Goal: Task Accomplishment & Management: Manage account settings

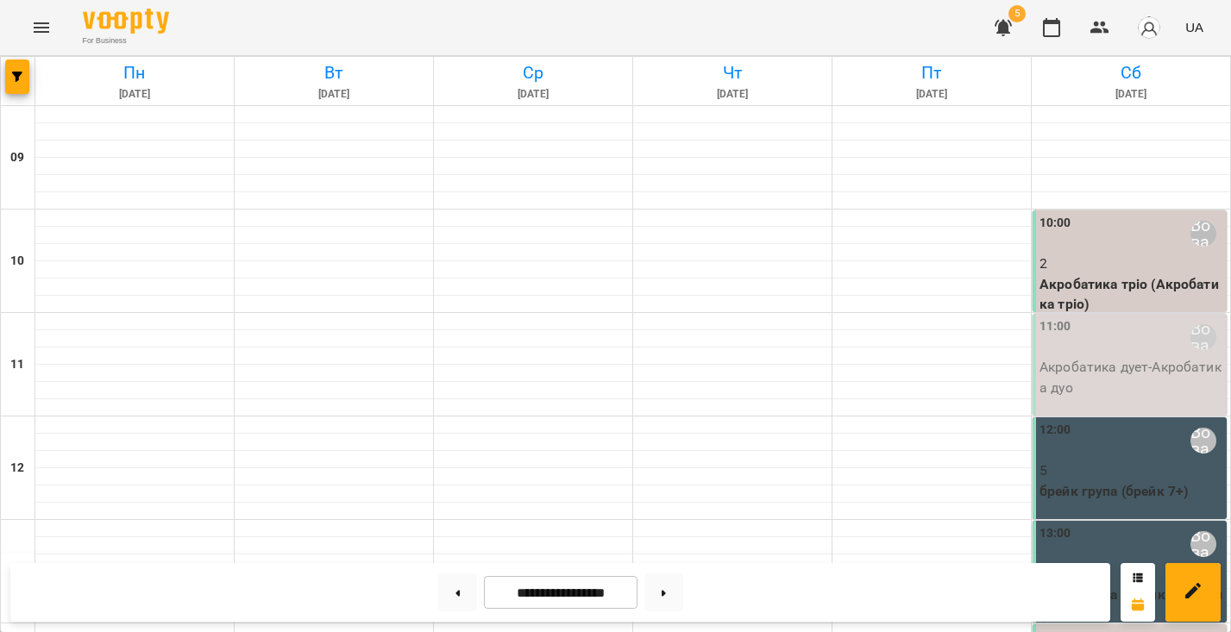
scroll to position [204, 0]
click at [27, 22] on button "Menu" at bounding box center [41, 27] width 41 height 41
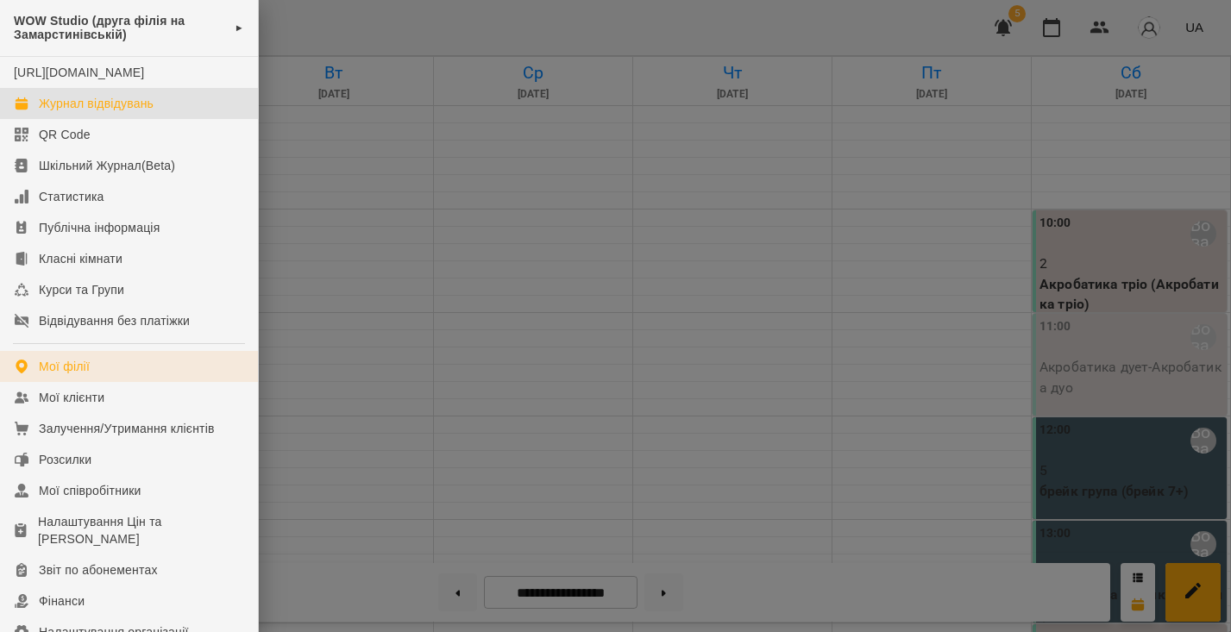
scroll to position [3, 0]
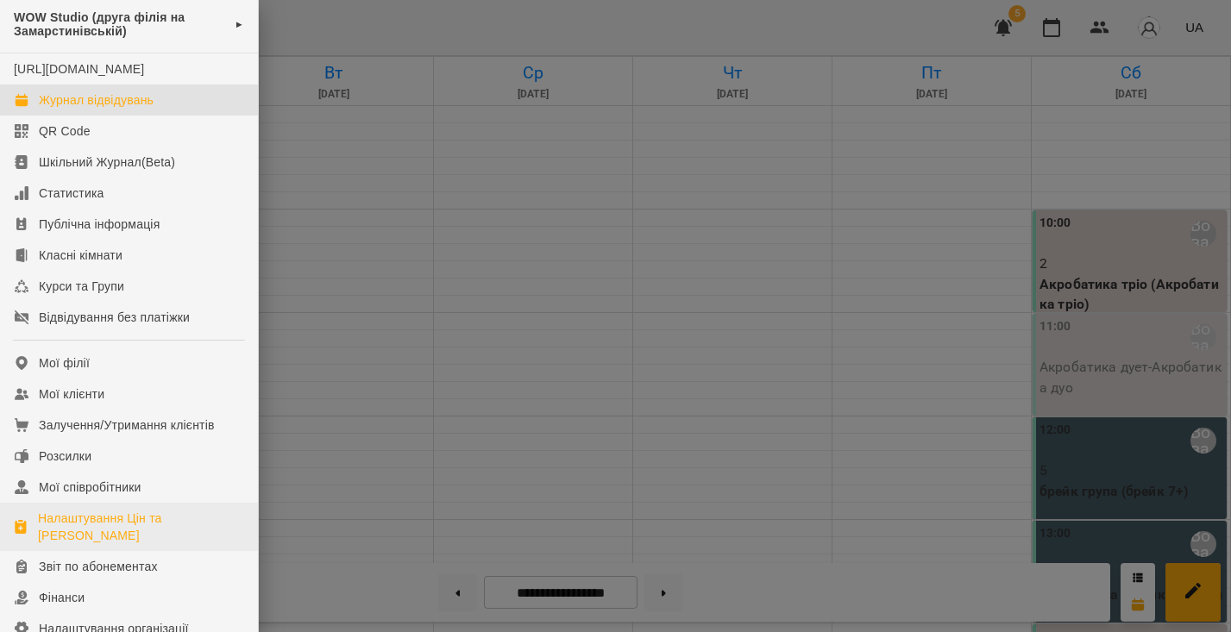
click at [171, 531] on div "Налаштування Цін та [PERSON_NAME]" at bounding box center [141, 527] width 206 height 34
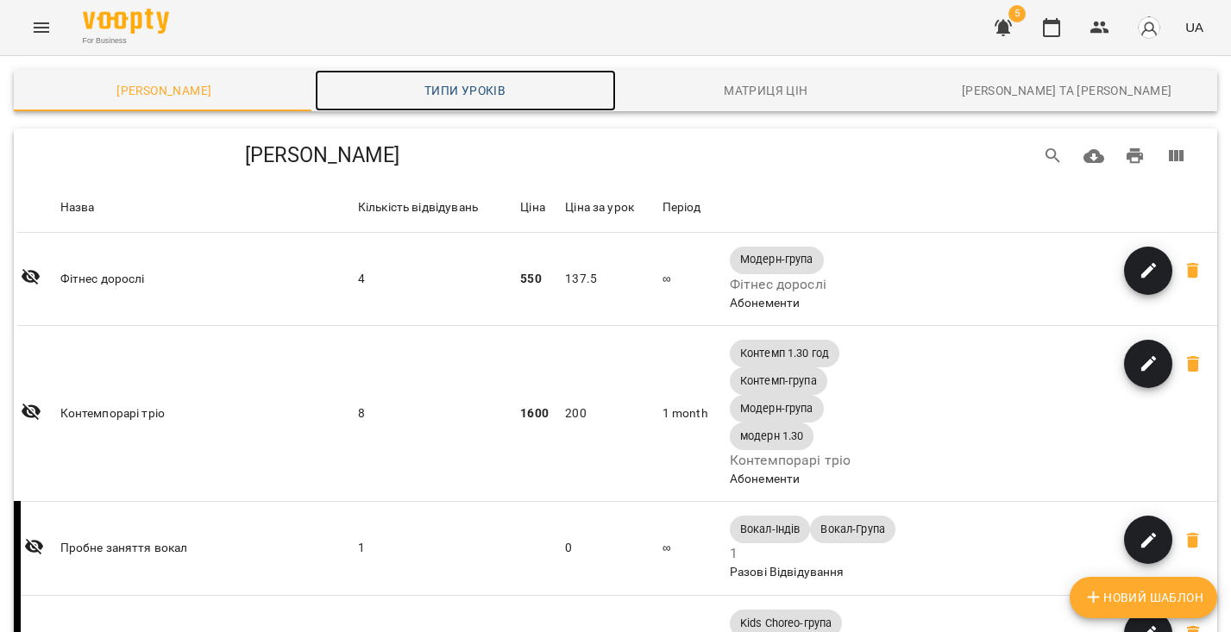
click at [463, 79] on link "Типи уроків" at bounding box center [465, 90] width 301 height 41
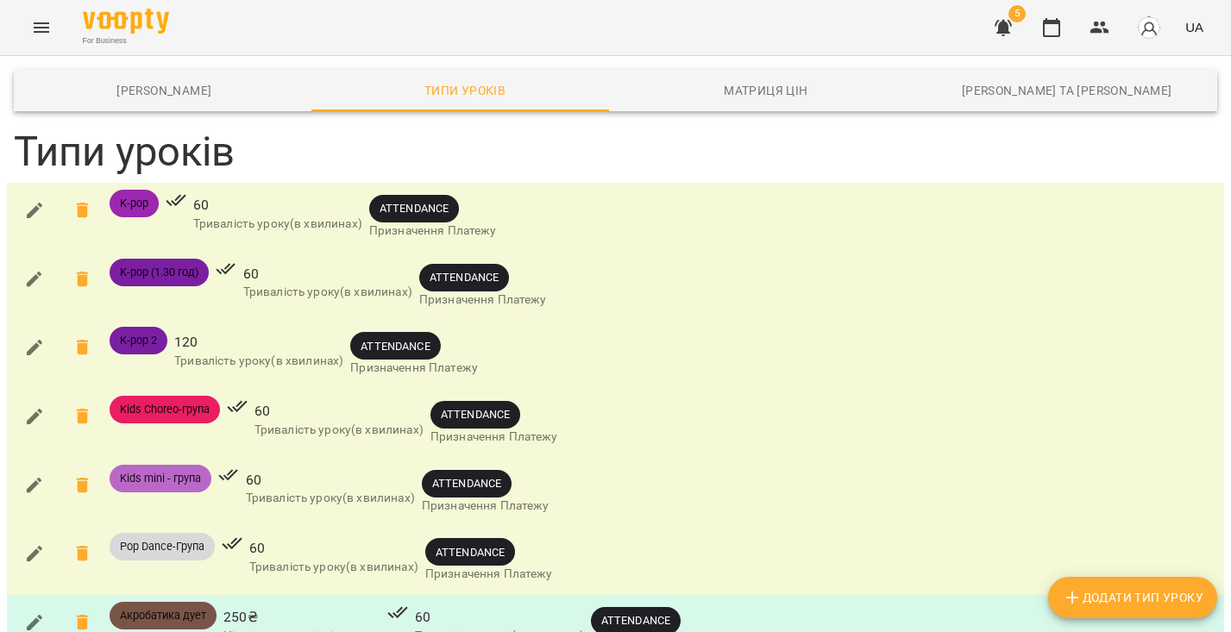
scroll to position [405, 0]
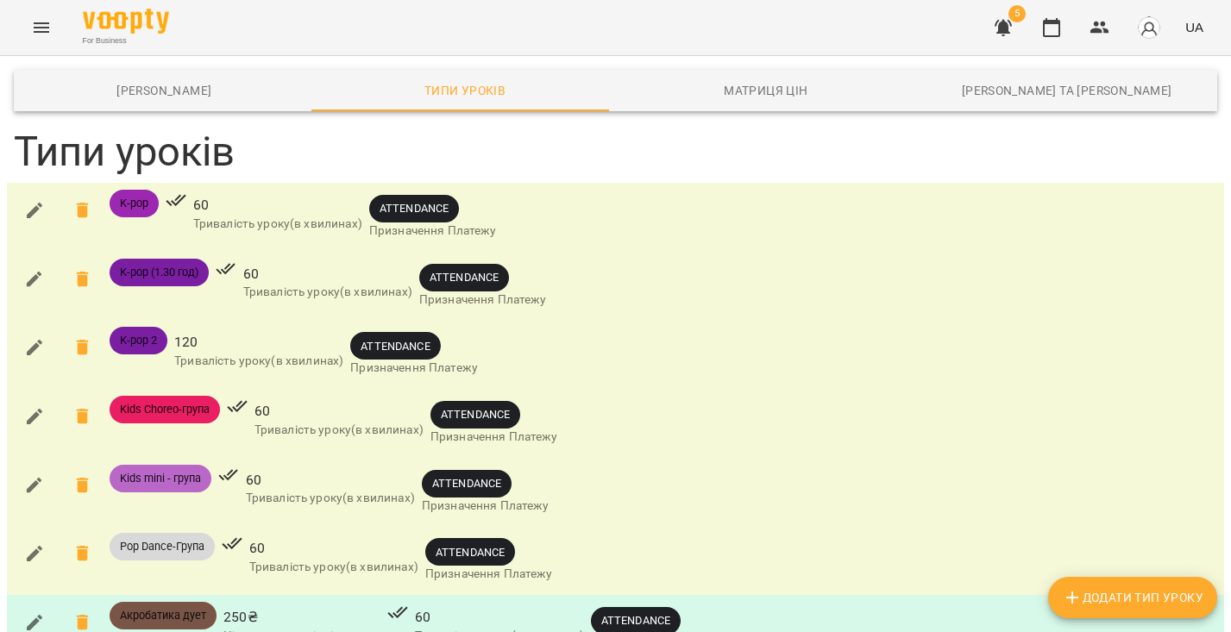
type input "***"
click at [36, 602] on button "button" at bounding box center [34, 622] width 41 height 41
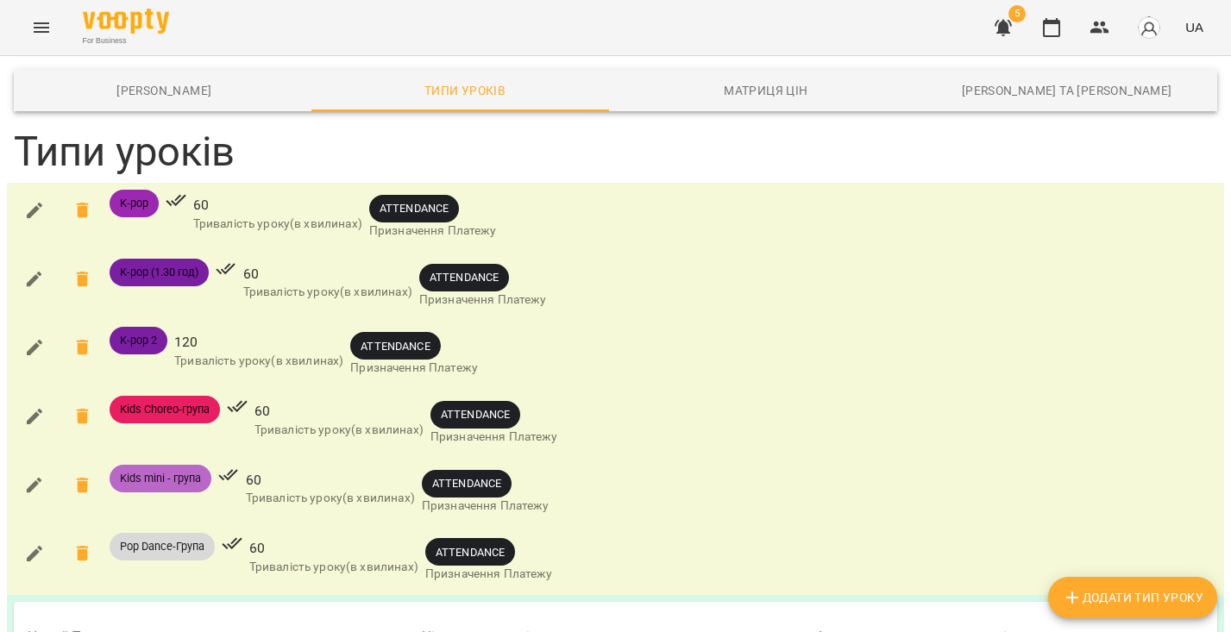
scroll to position [509, 0]
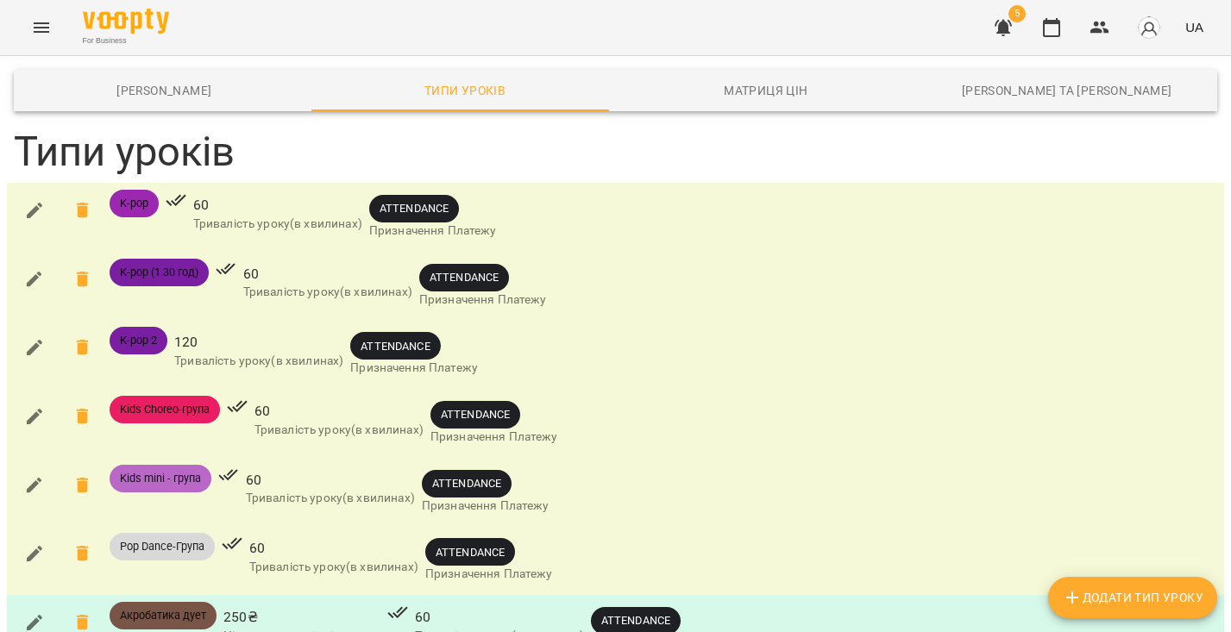
scroll to position [523, 0]
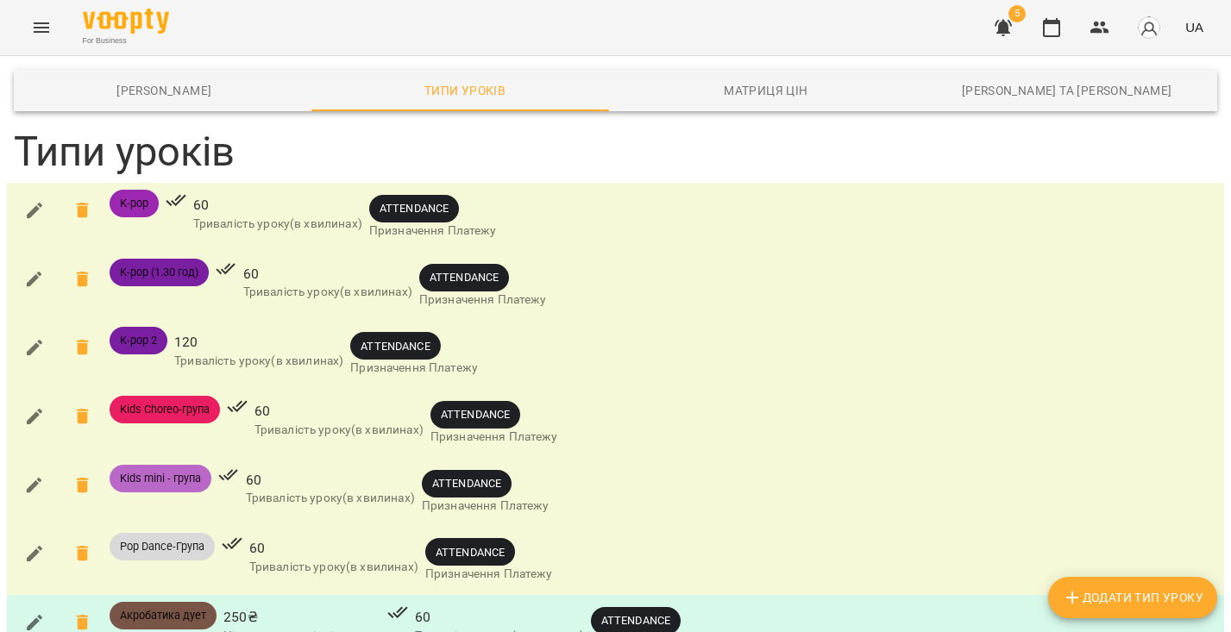
type input "***"
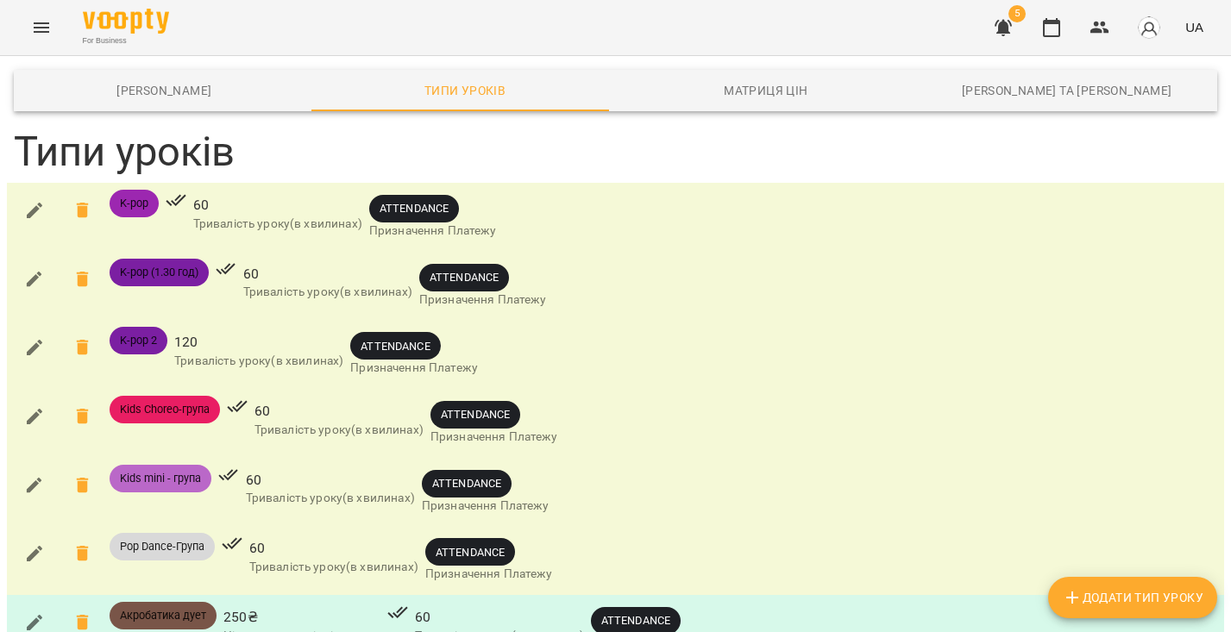
type input "***"
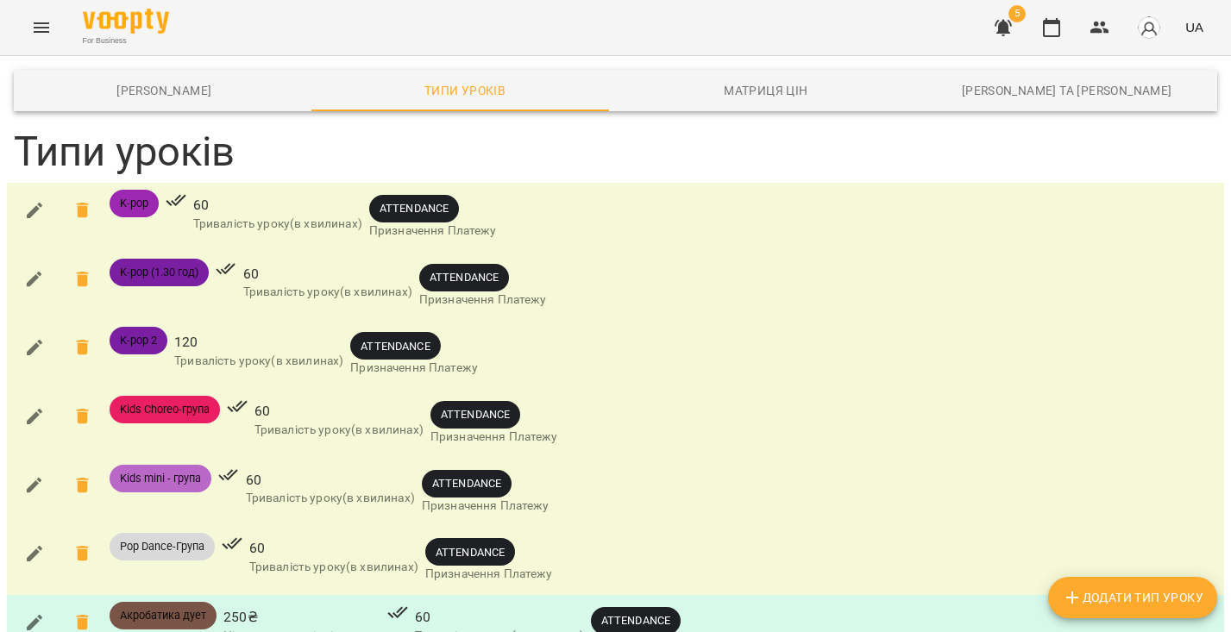
type input "***"
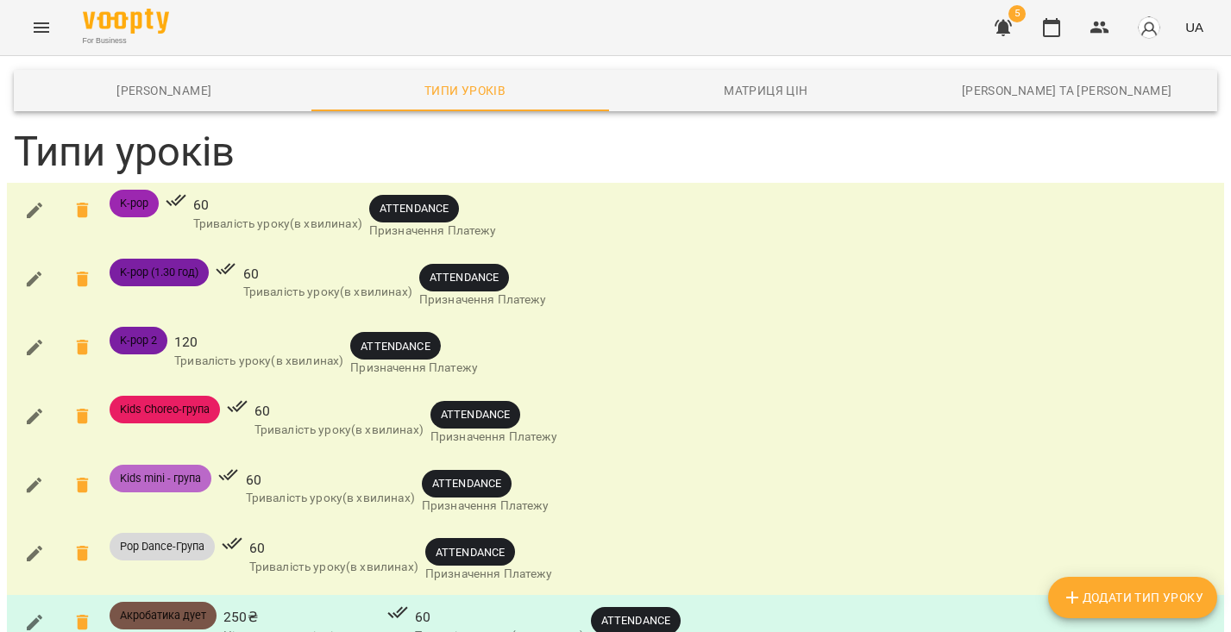
scroll to position [1535, 0]
type input "***"
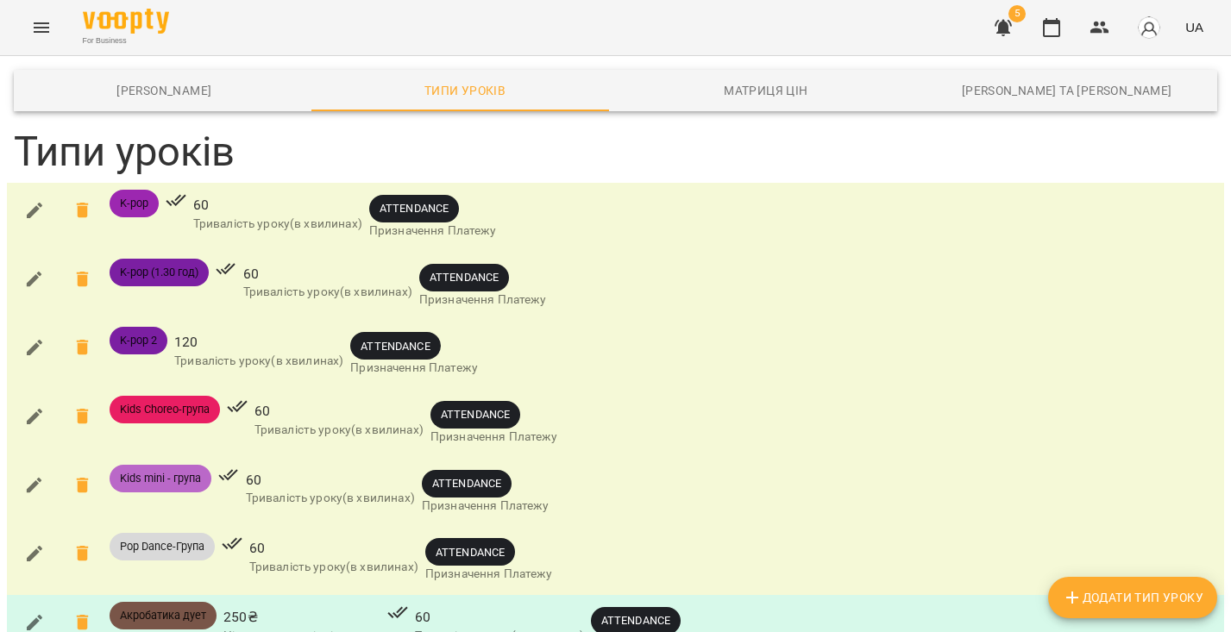
scroll to position [1381, 0]
type input "***"
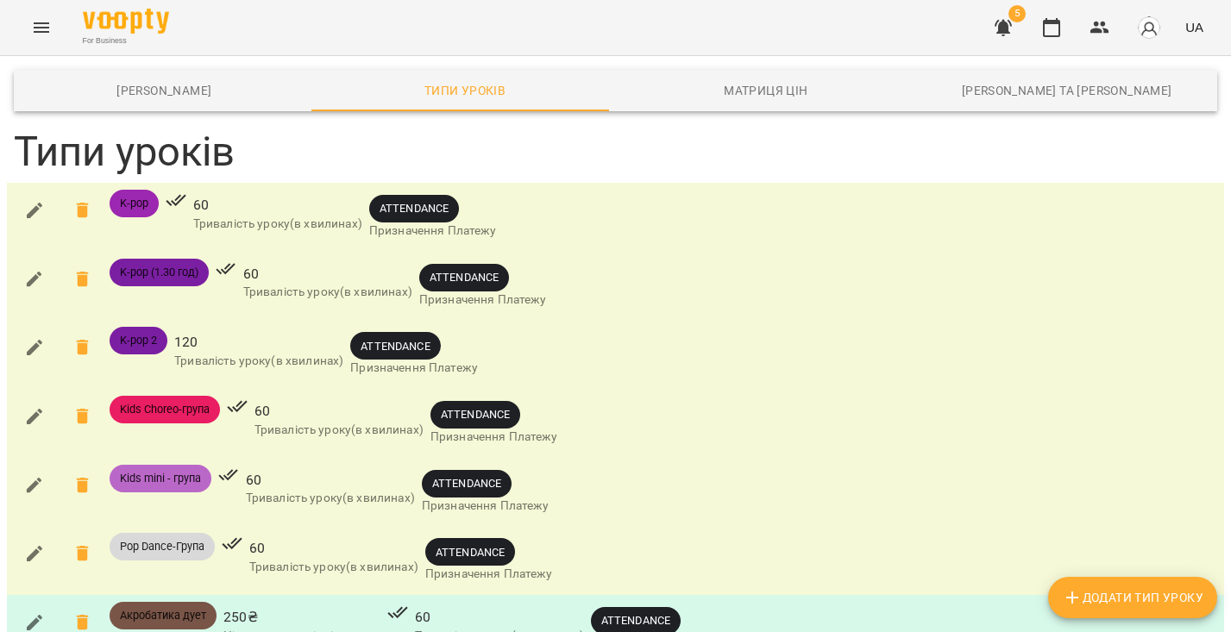
click at [1056, 38] on button "button" at bounding box center [1051, 27] width 41 height 41
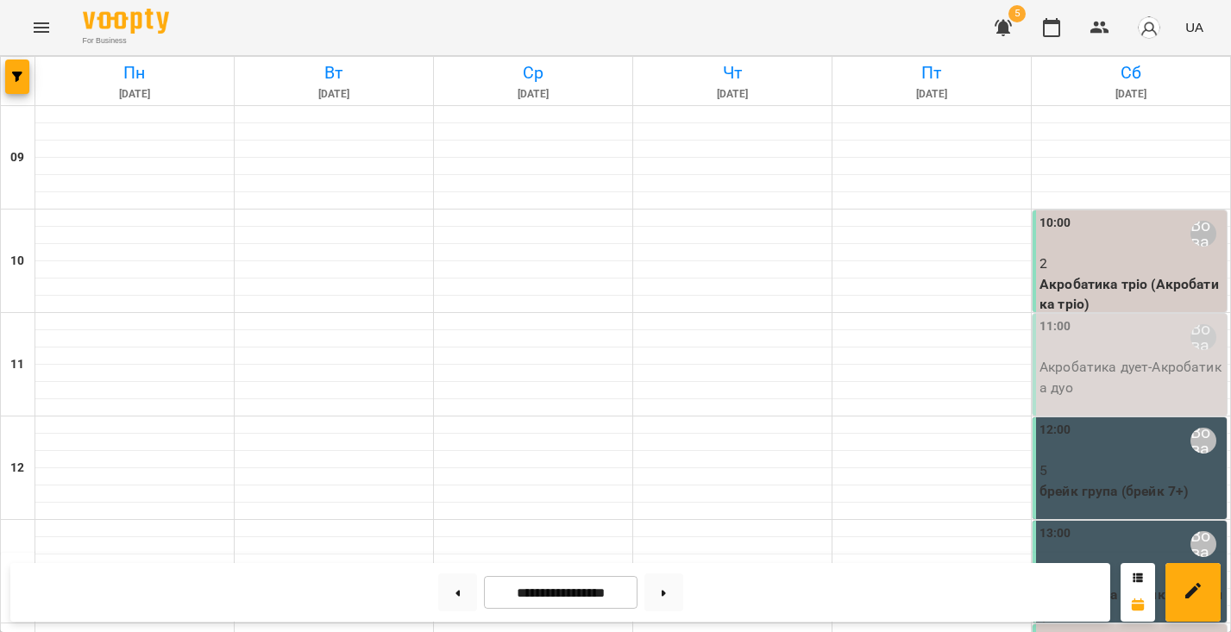
click at [649, 593] on div at bounding box center [663, 592] width 53 height 38
click at [665, 592] on button at bounding box center [663, 592] width 39 height 38
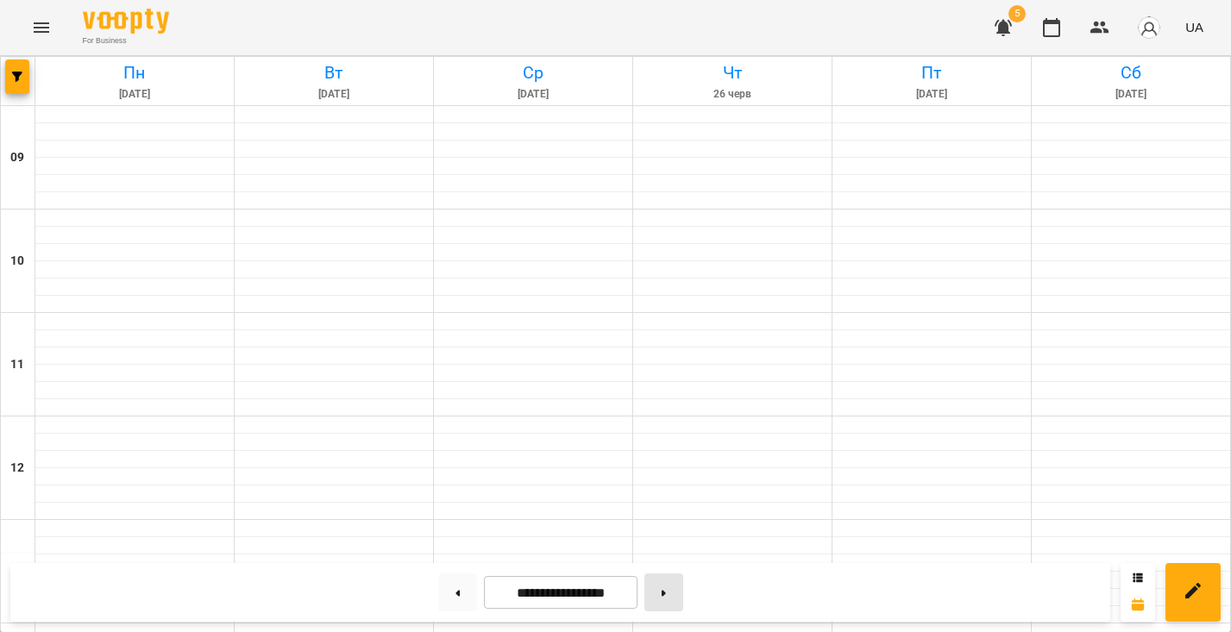
click at [665, 592] on button at bounding box center [663, 592] width 39 height 38
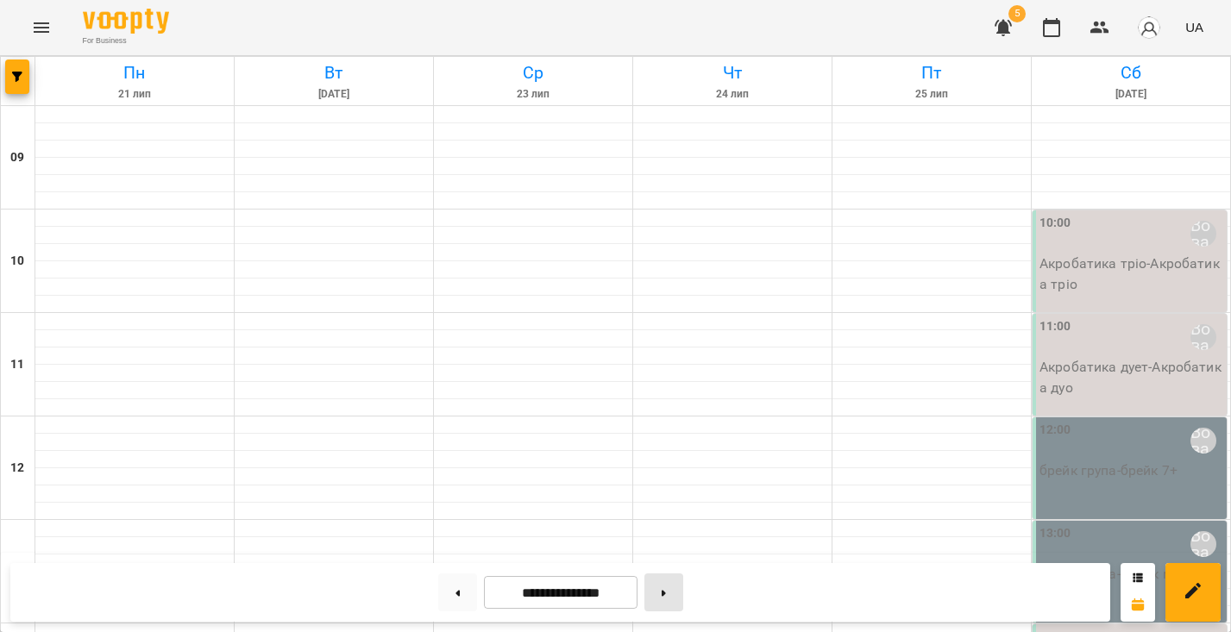
click at [665, 592] on button at bounding box center [663, 592] width 39 height 38
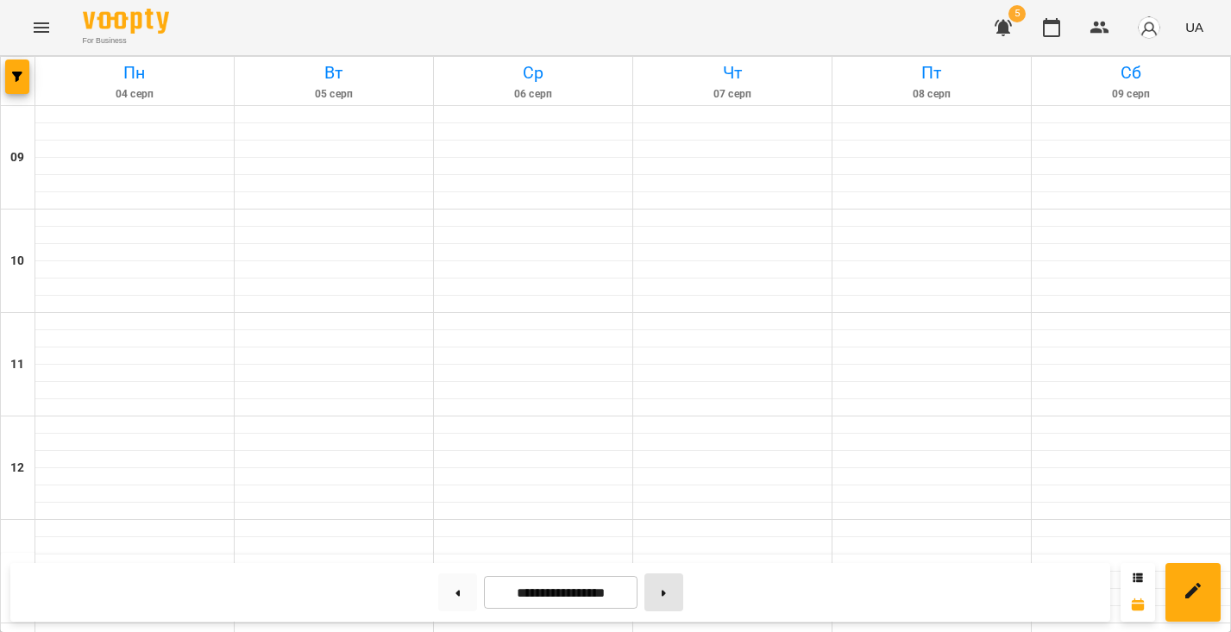
click at [665, 592] on button at bounding box center [663, 592] width 39 height 38
type input "**********"
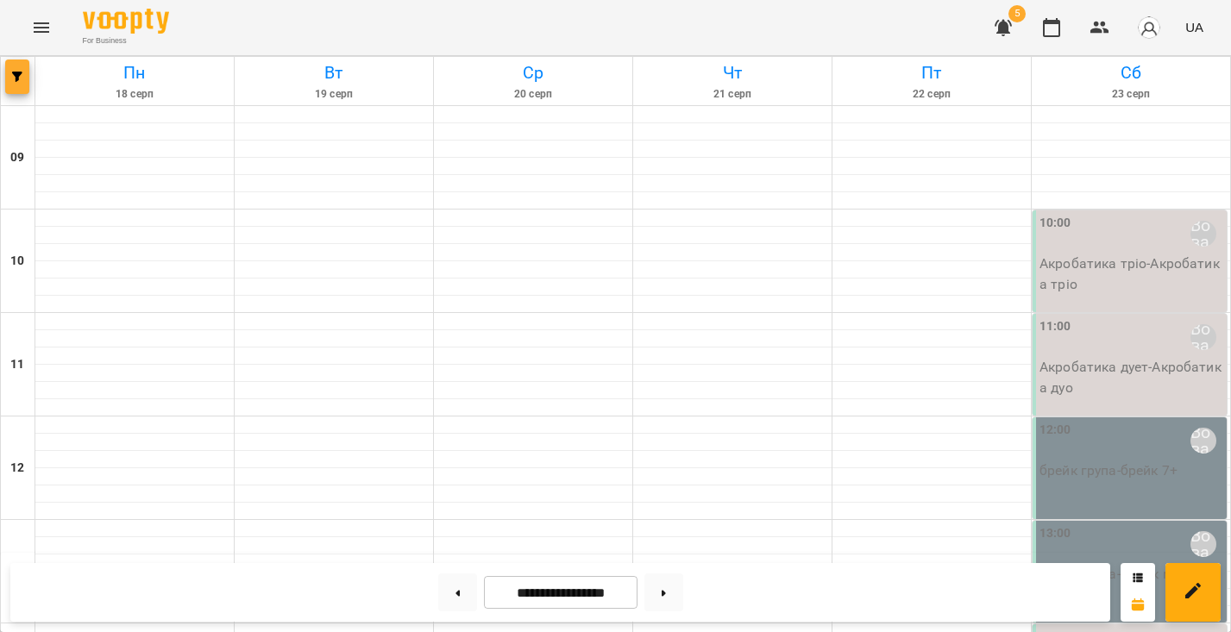
click at [18, 91] on button "button" at bounding box center [17, 77] width 24 height 34
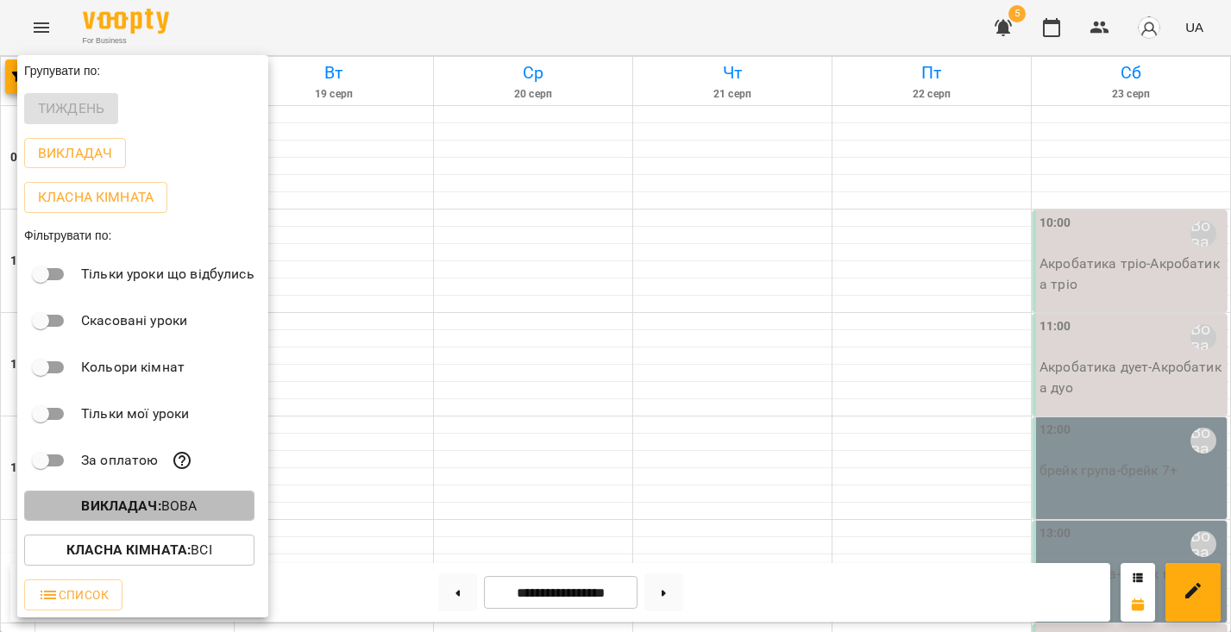
click at [150, 504] on b "Викладач :" at bounding box center [120, 506] width 79 height 16
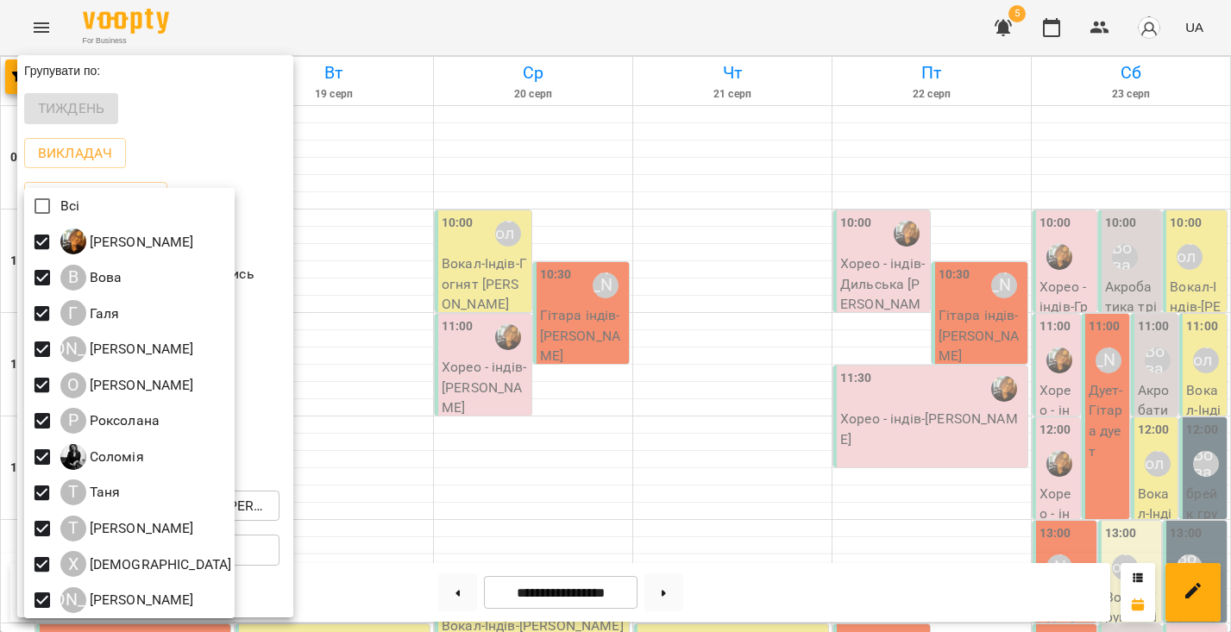
scroll to position [3, 0]
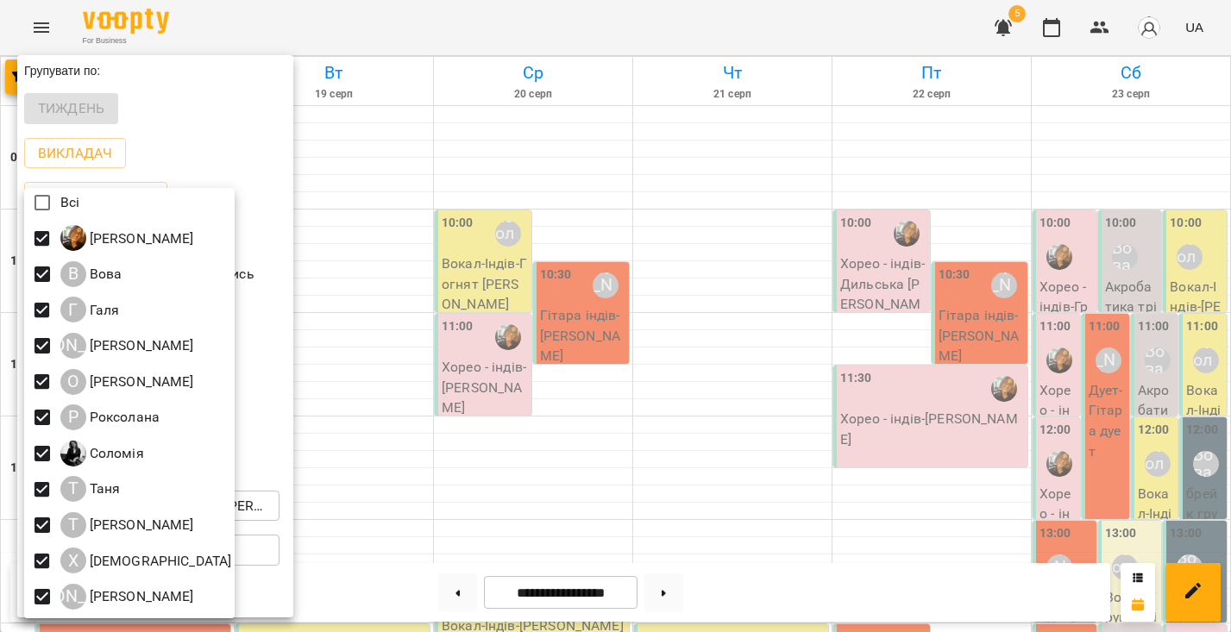
click at [214, 405] on div at bounding box center [615, 316] width 1231 height 632
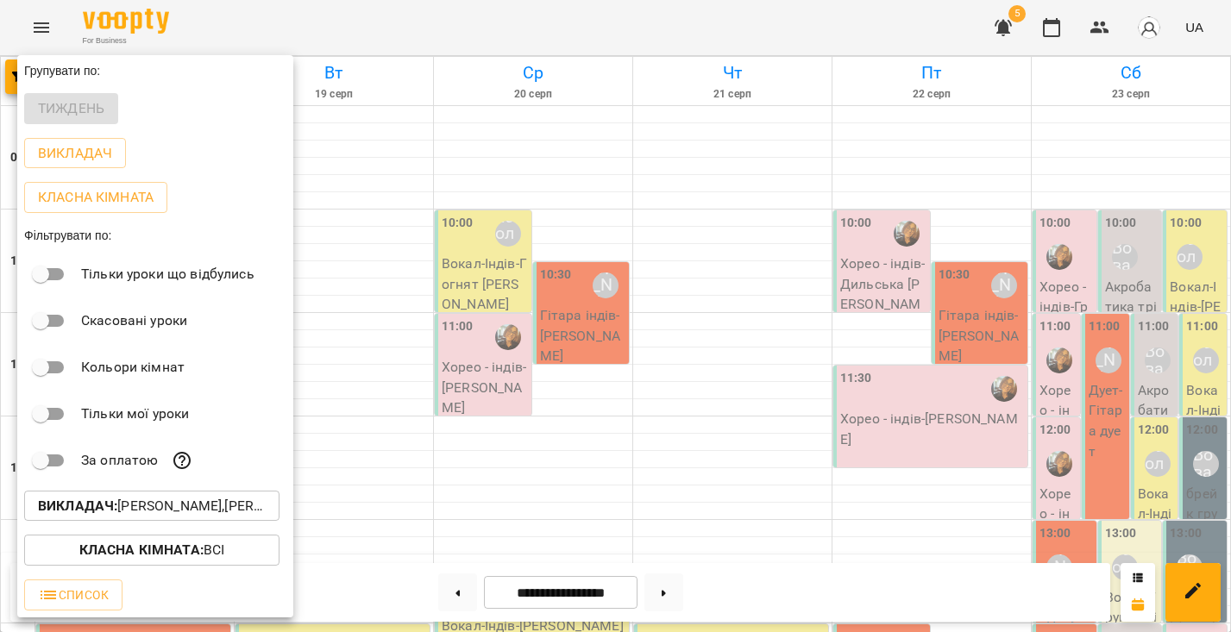
click at [225, 497] on button "Викладач : [PERSON_NAME],[PERSON_NAME],[PERSON_NAME],[PERSON_NAME],[PERSON_NAME…" at bounding box center [151, 506] width 255 height 31
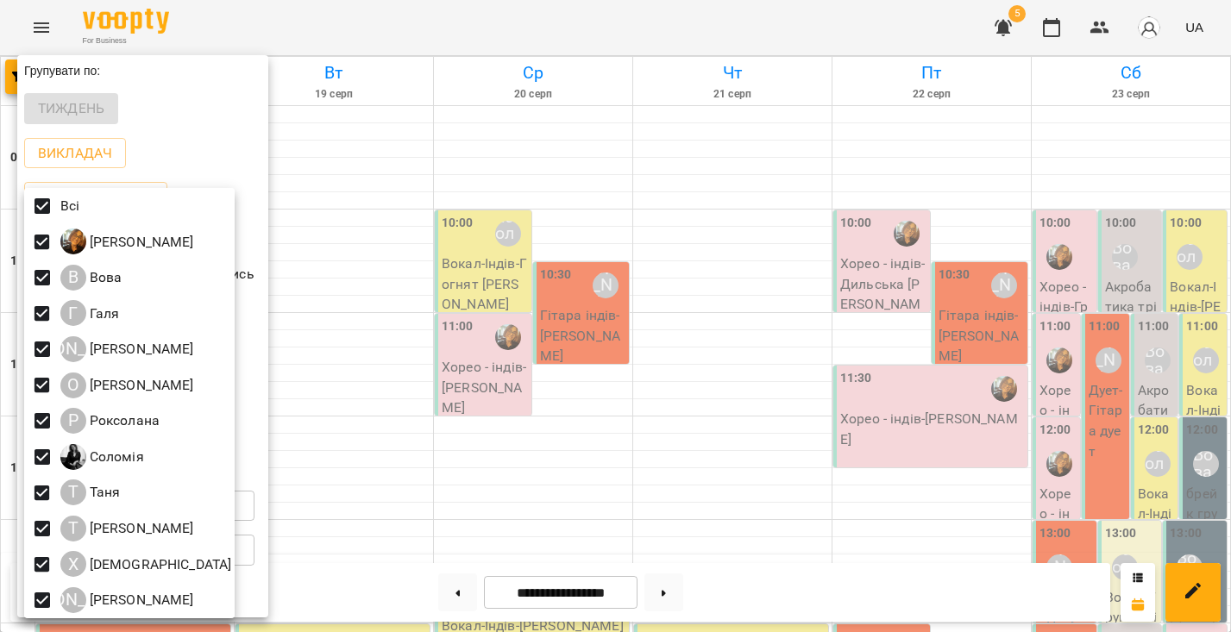
click at [236, 370] on div at bounding box center [615, 316] width 1231 height 632
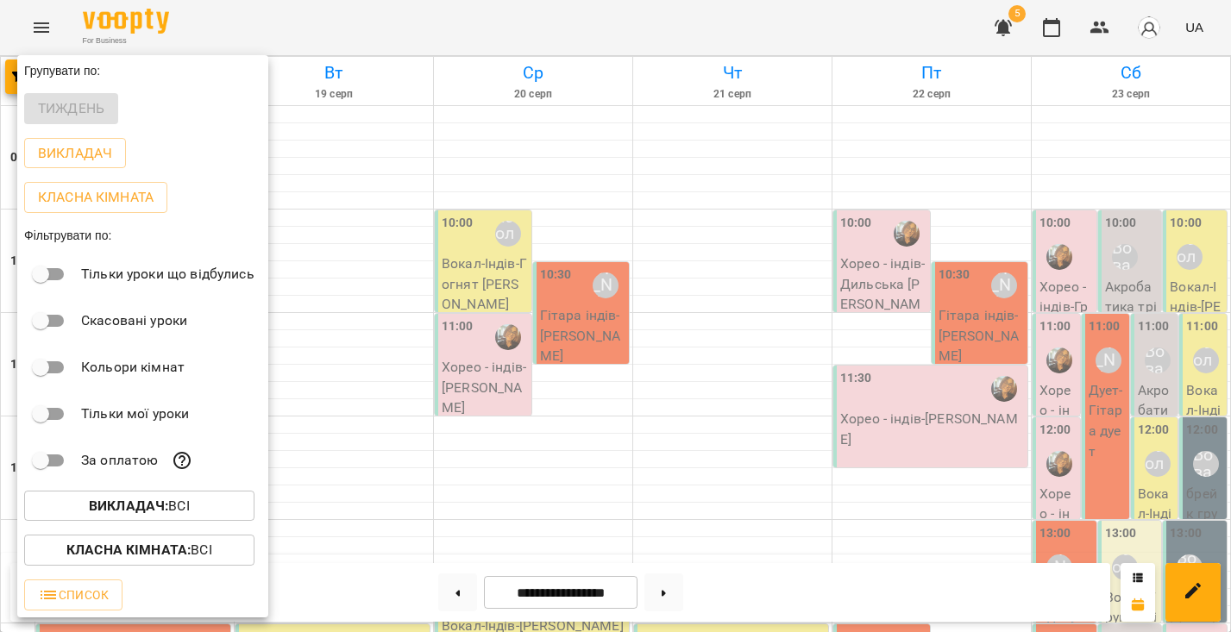
click at [319, 408] on div at bounding box center [615, 316] width 1231 height 632
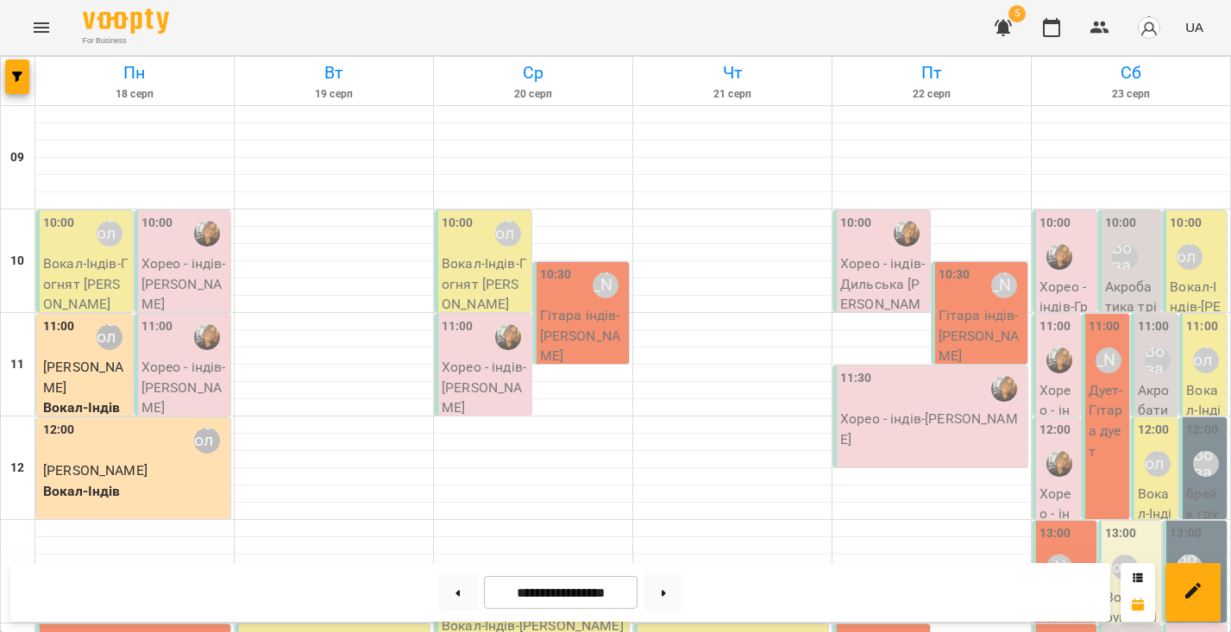
scroll to position [41, 0]
click at [78, 398] on p "Вокал-Індів" at bounding box center [86, 408] width 86 height 21
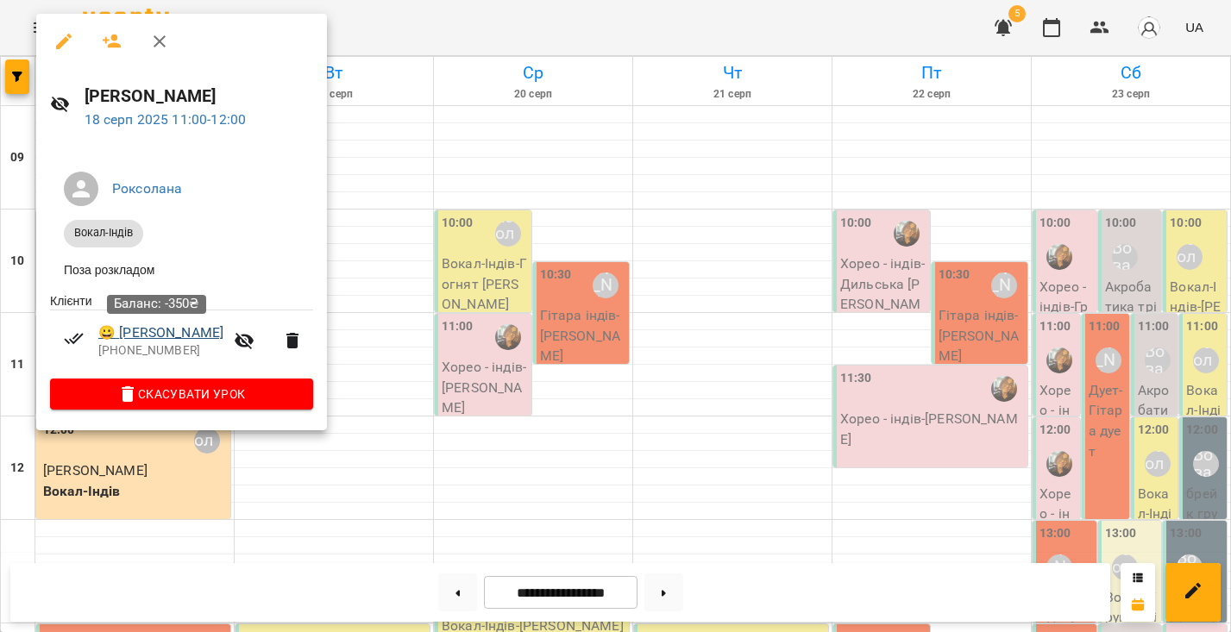
click at [188, 335] on link "😀 [PERSON_NAME]" at bounding box center [160, 333] width 125 height 21
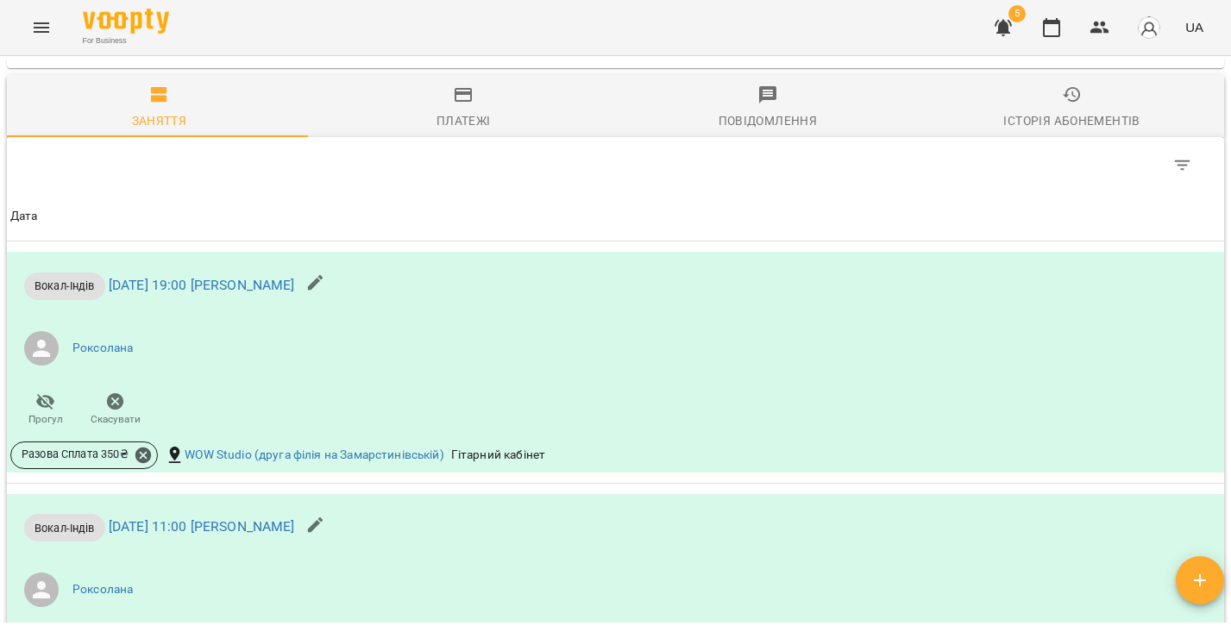
scroll to position [1137, 0]
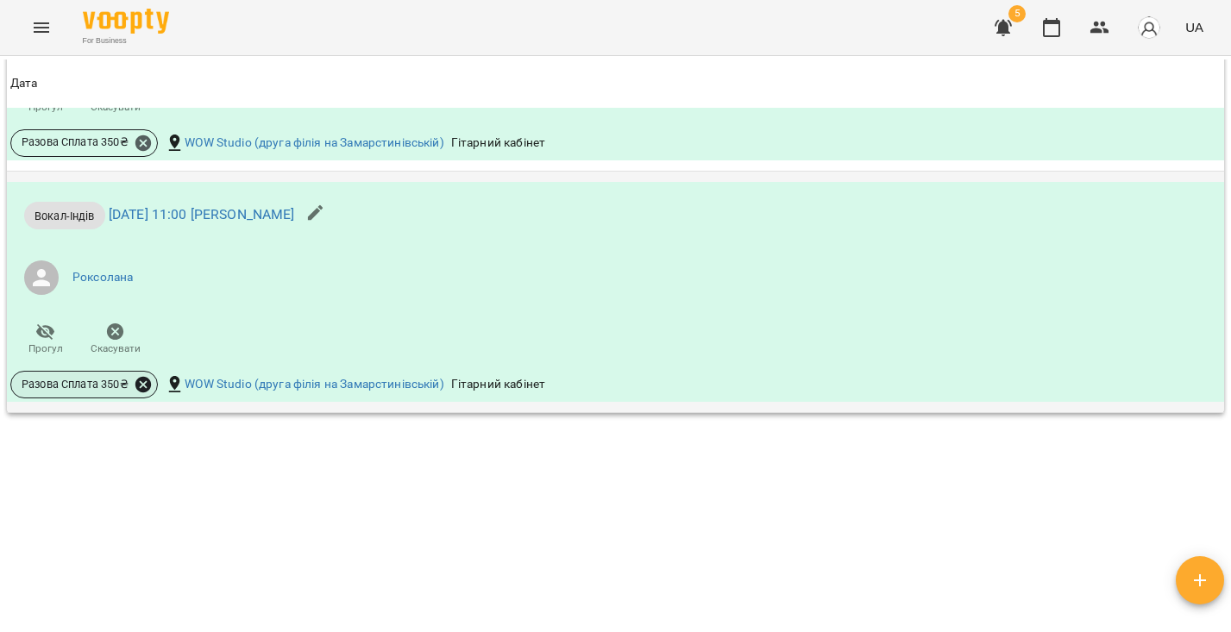
click at [146, 385] on icon at bounding box center [143, 384] width 19 height 19
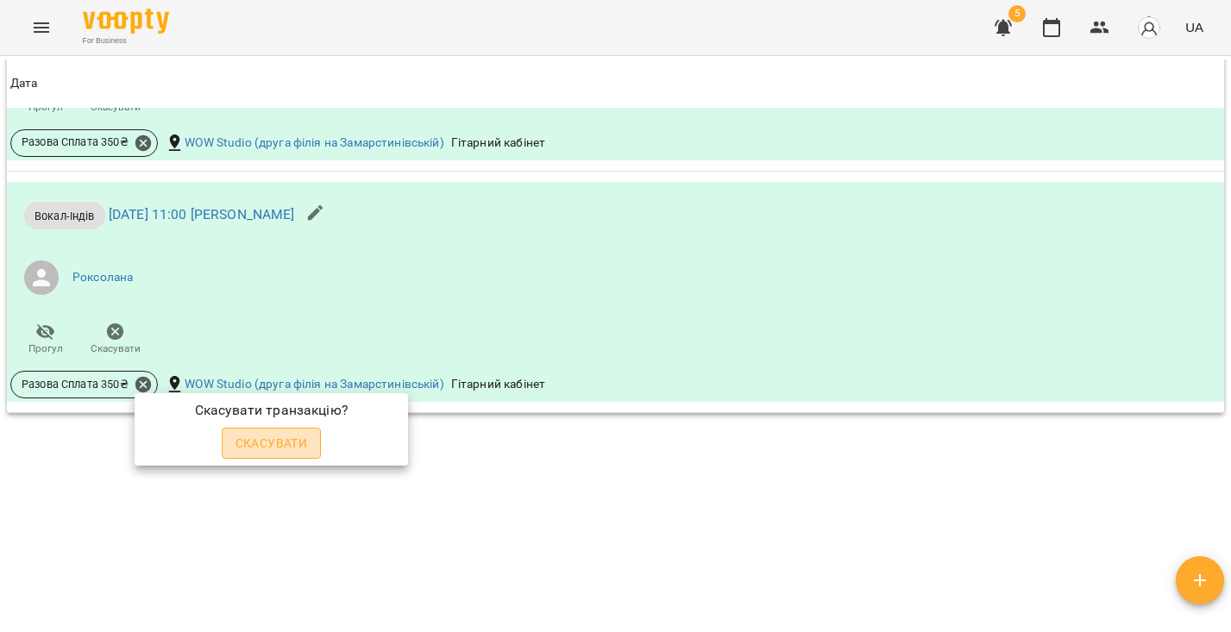
click at [302, 442] on span "Скасувати" at bounding box center [271, 443] width 72 height 21
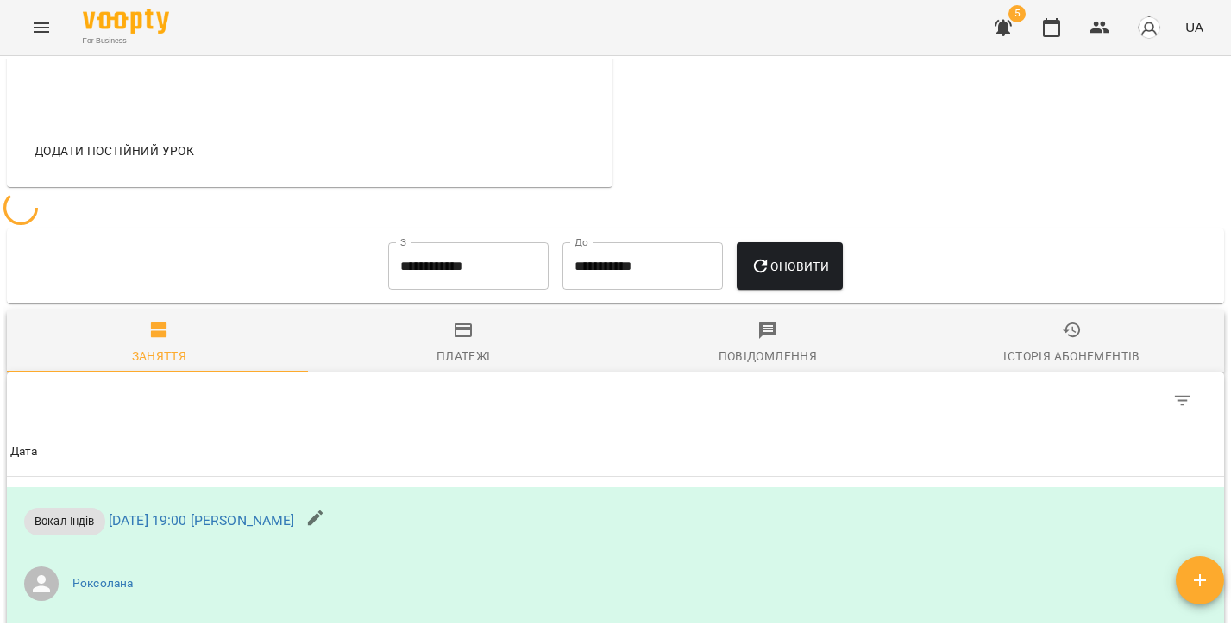
scroll to position [1165, 0]
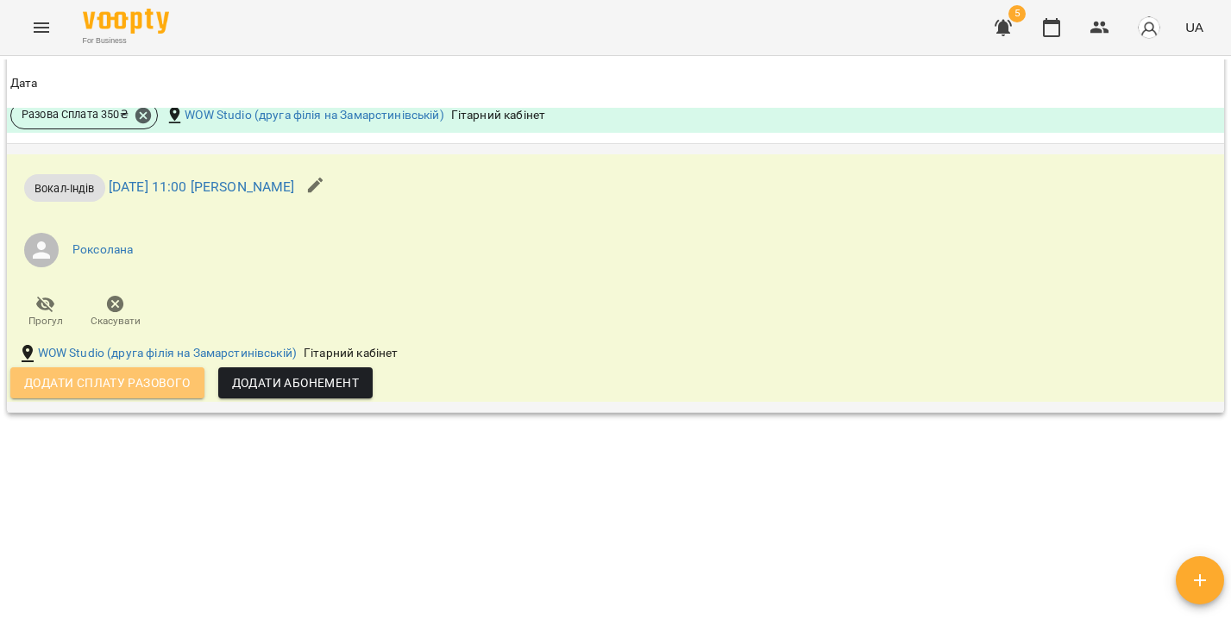
click at [123, 388] on span "Додати сплату разового" at bounding box center [107, 383] width 166 height 21
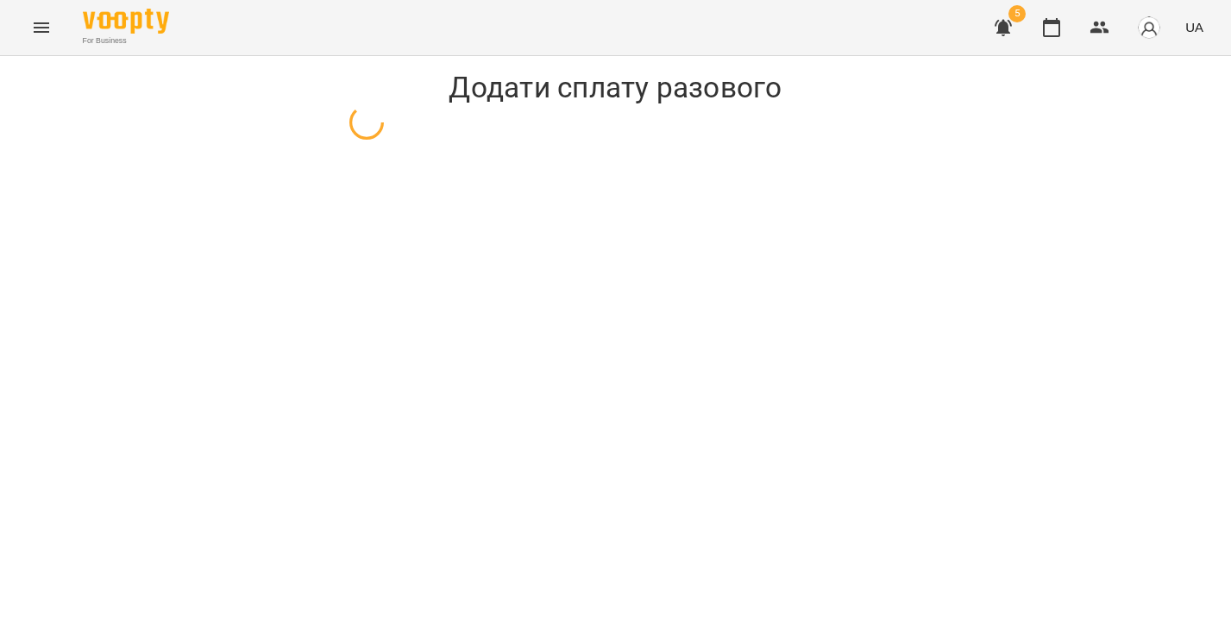
select select "**********"
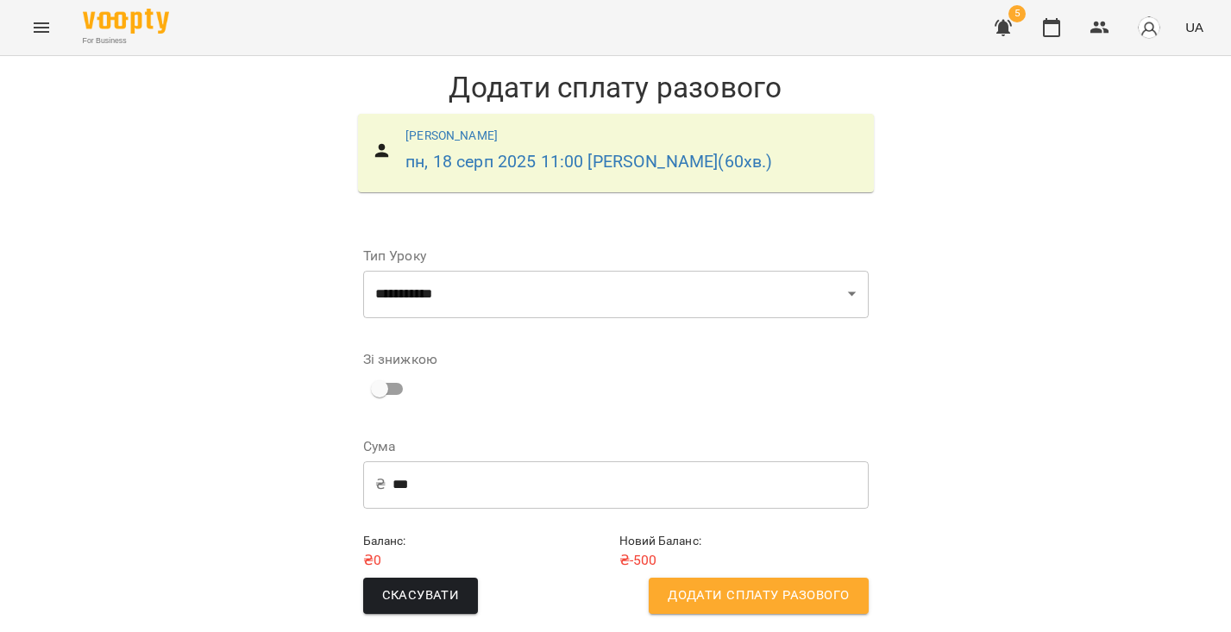
scroll to position [4, 0]
click at [724, 592] on span "Додати сплату разового" at bounding box center [757, 596] width 181 height 22
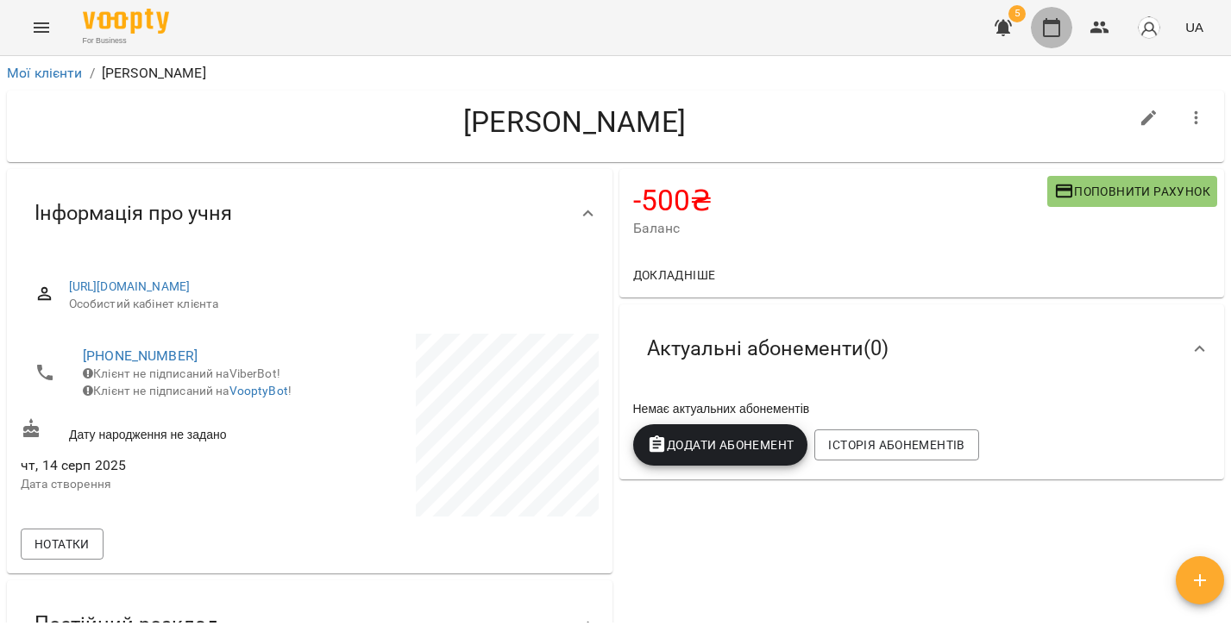
click at [1047, 24] on icon "button" at bounding box center [1051, 27] width 17 height 19
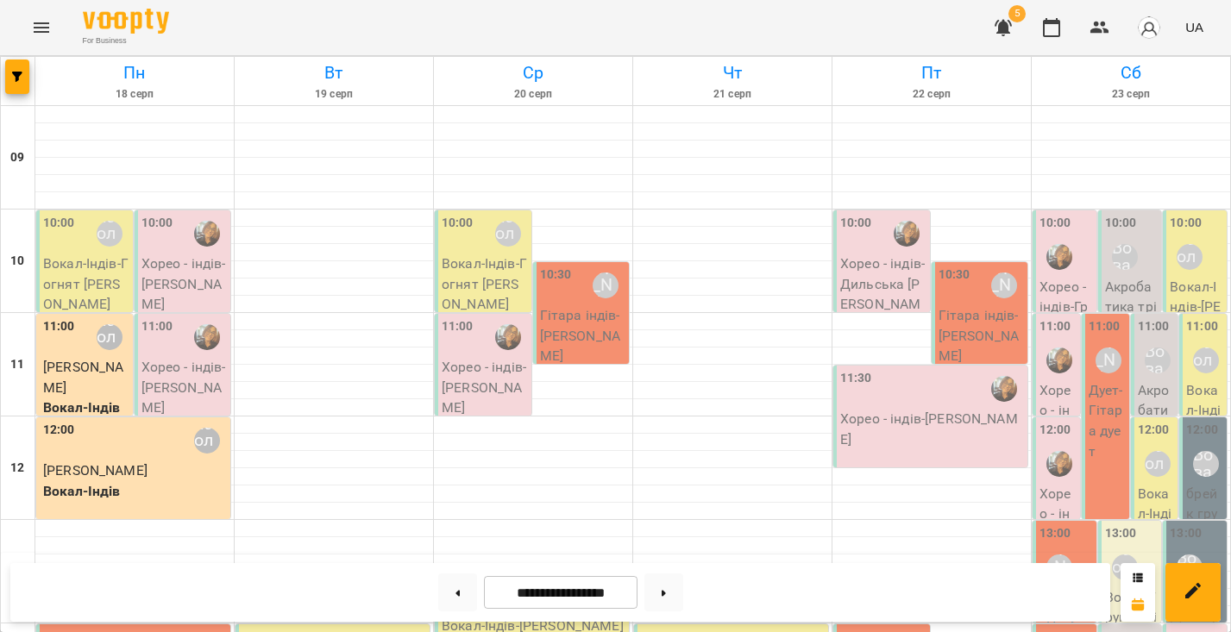
scroll to position [100, 0]
click at [142, 421] on div "12:00 [PERSON_NAME]" at bounding box center [135, 441] width 184 height 40
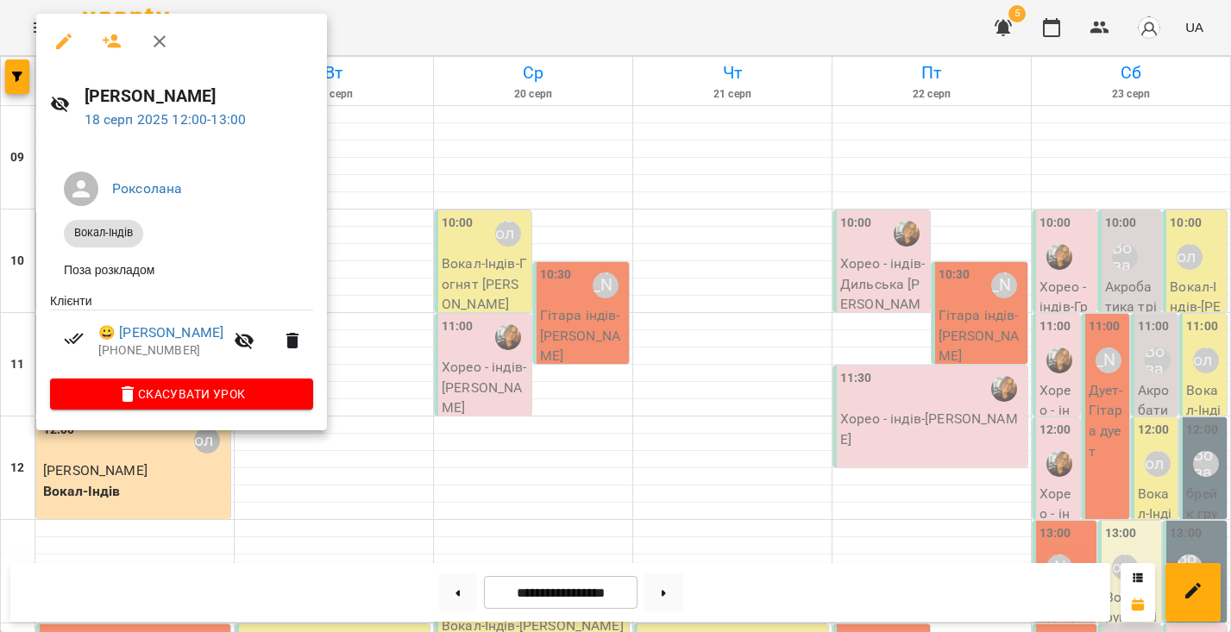
click at [142, 337] on link "😀 [PERSON_NAME]" at bounding box center [160, 333] width 125 height 21
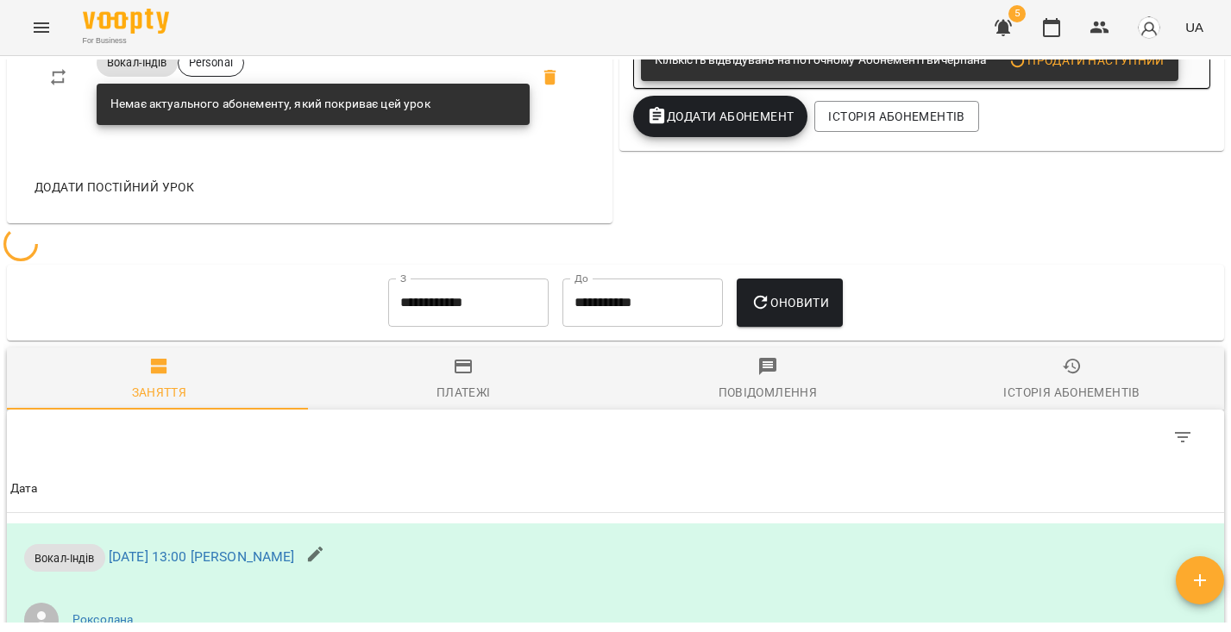
scroll to position [1443, 0]
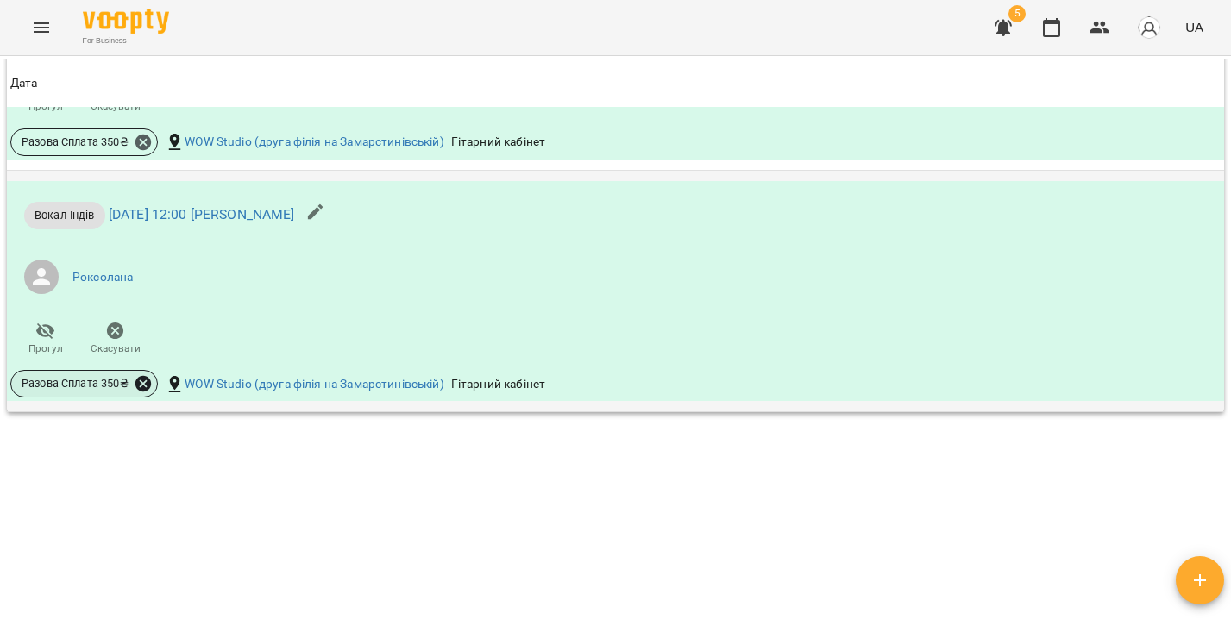
click at [147, 392] on icon at bounding box center [143, 384] width 16 height 16
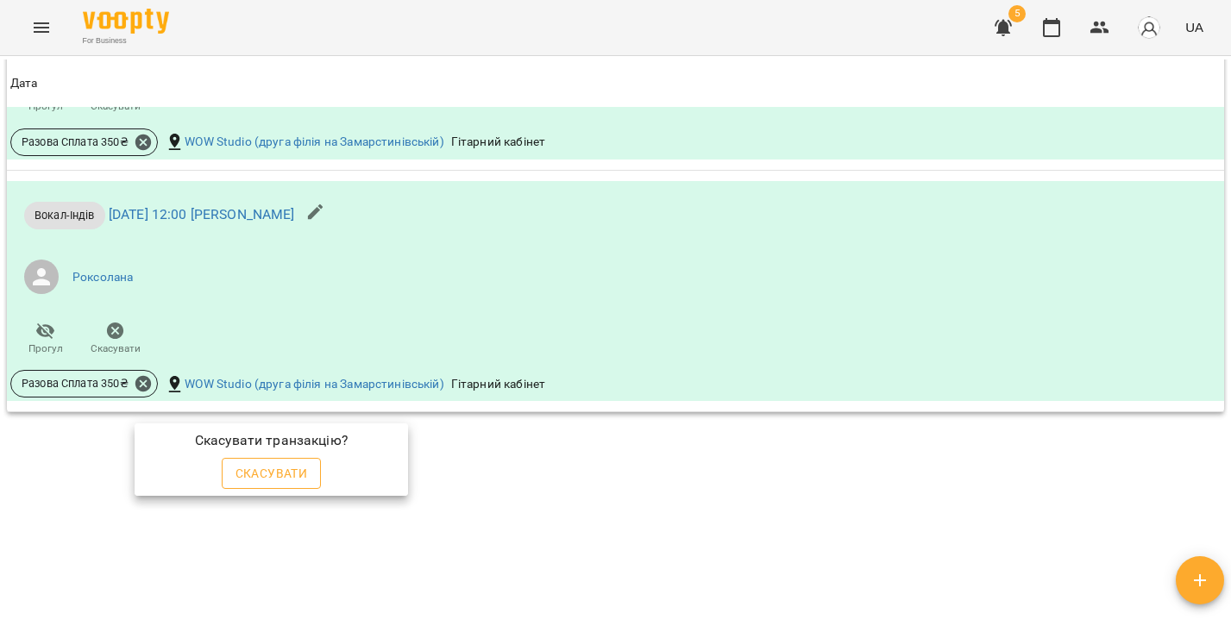
click at [282, 477] on span "Скасувати" at bounding box center [271, 473] width 72 height 21
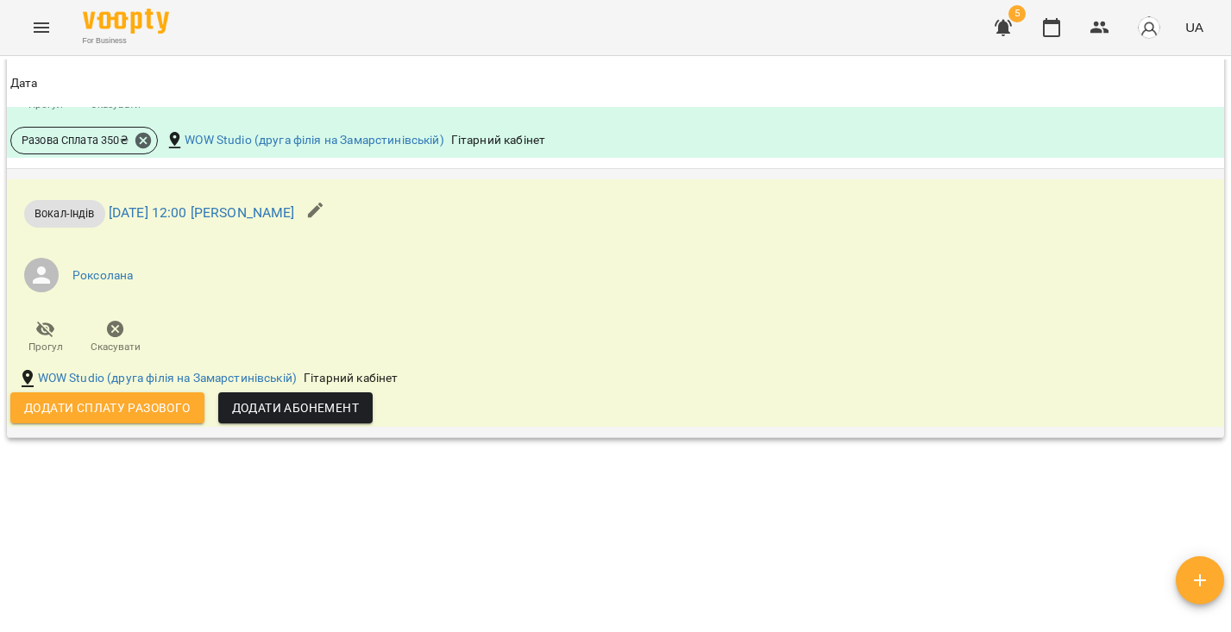
scroll to position [1501, 0]
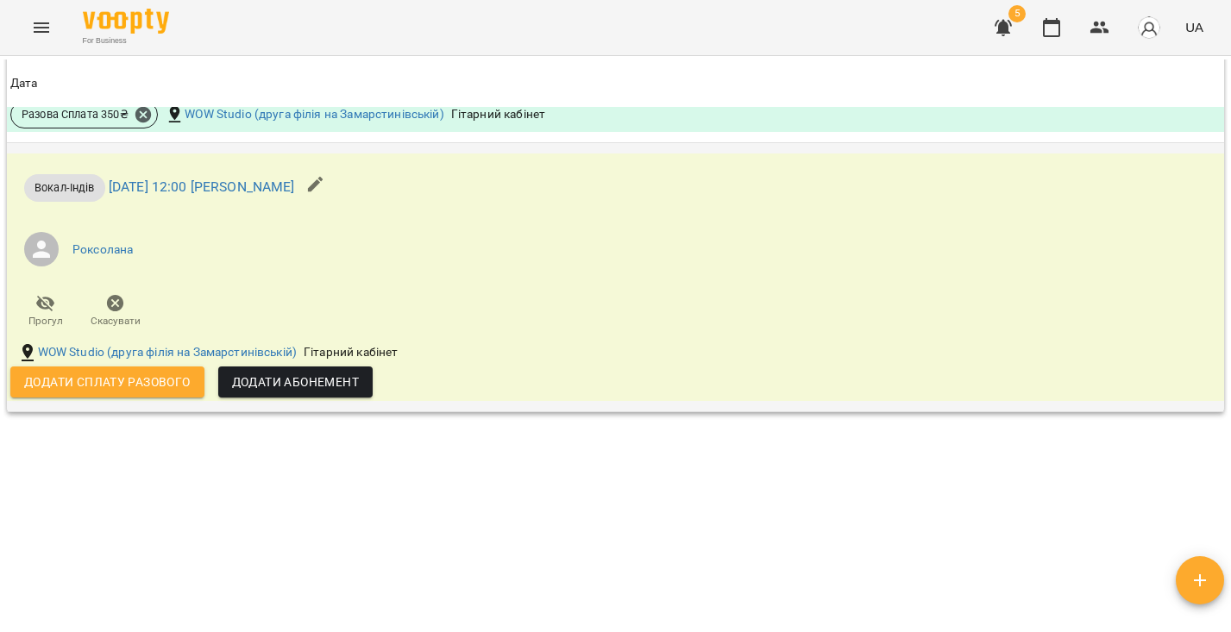
click at [94, 374] on span "Додати сплату разового" at bounding box center [107, 382] width 166 height 21
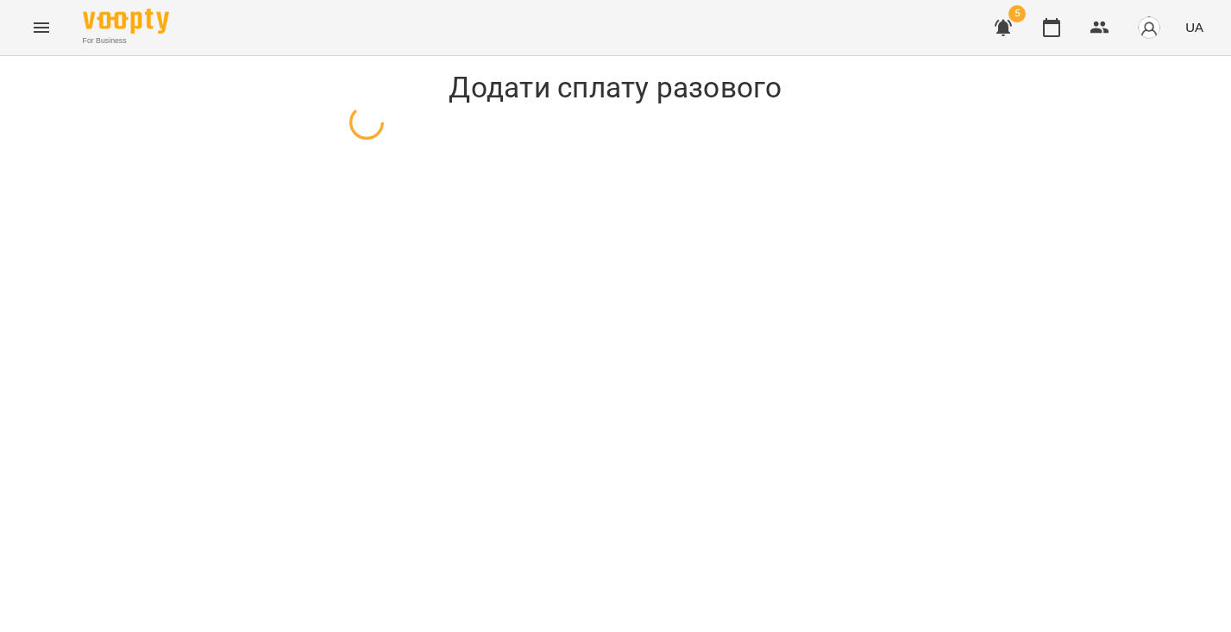
select select "**********"
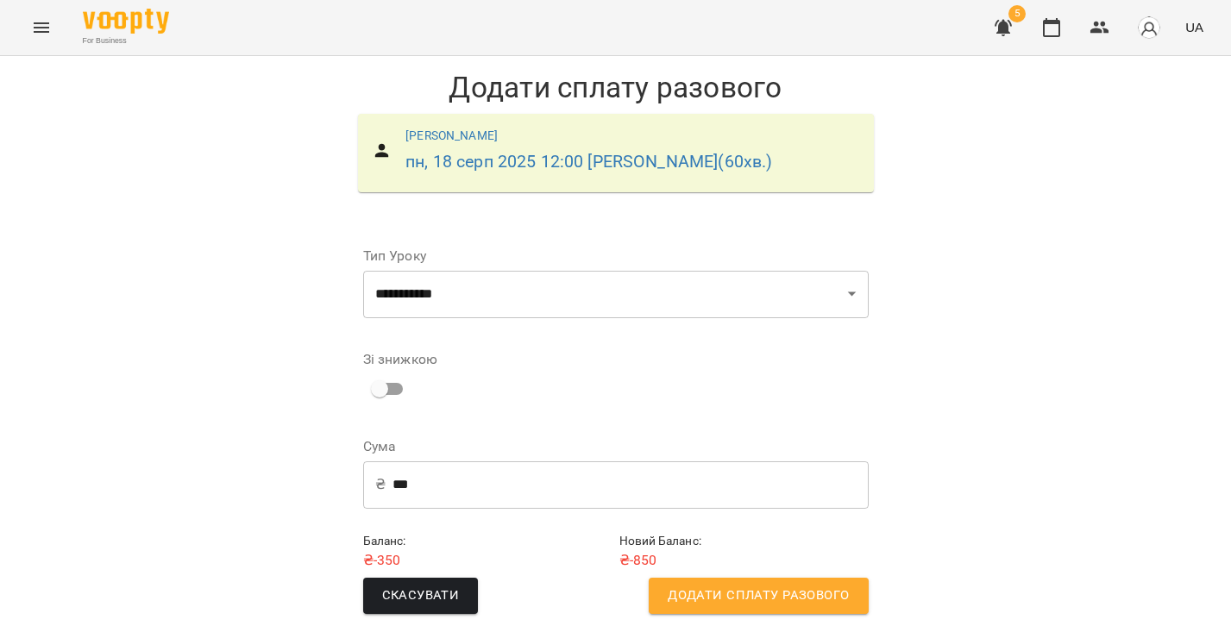
scroll to position [4, 0]
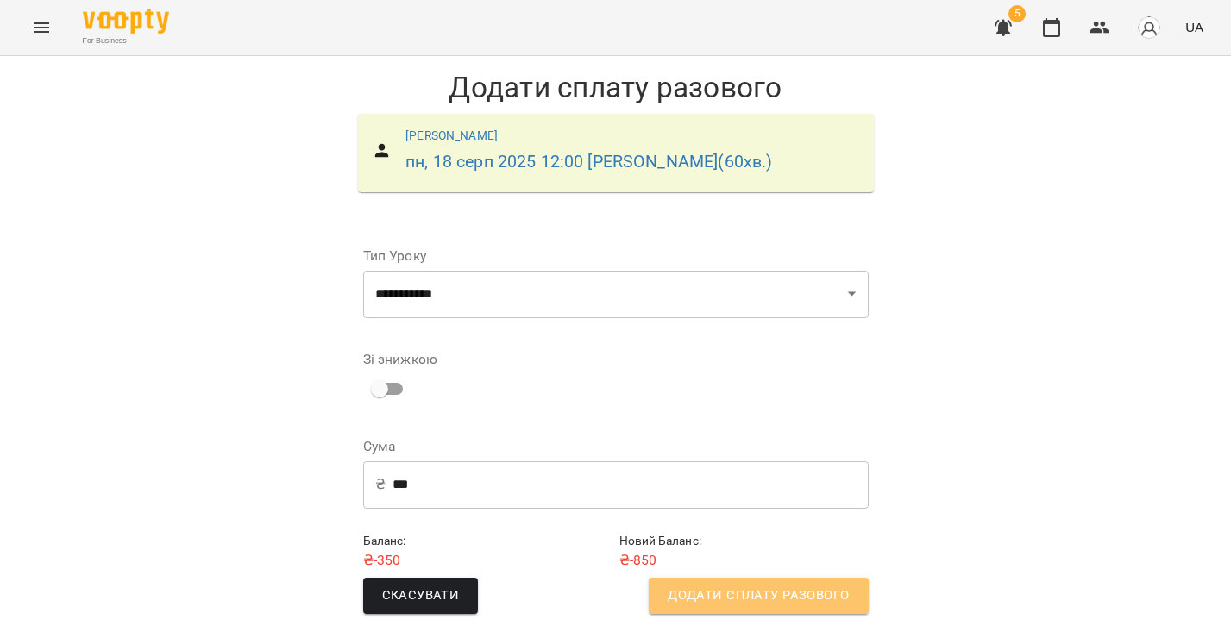
click at [698, 585] on span "Додати сплату разового" at bounding box center [757, 596] width 181 height 22
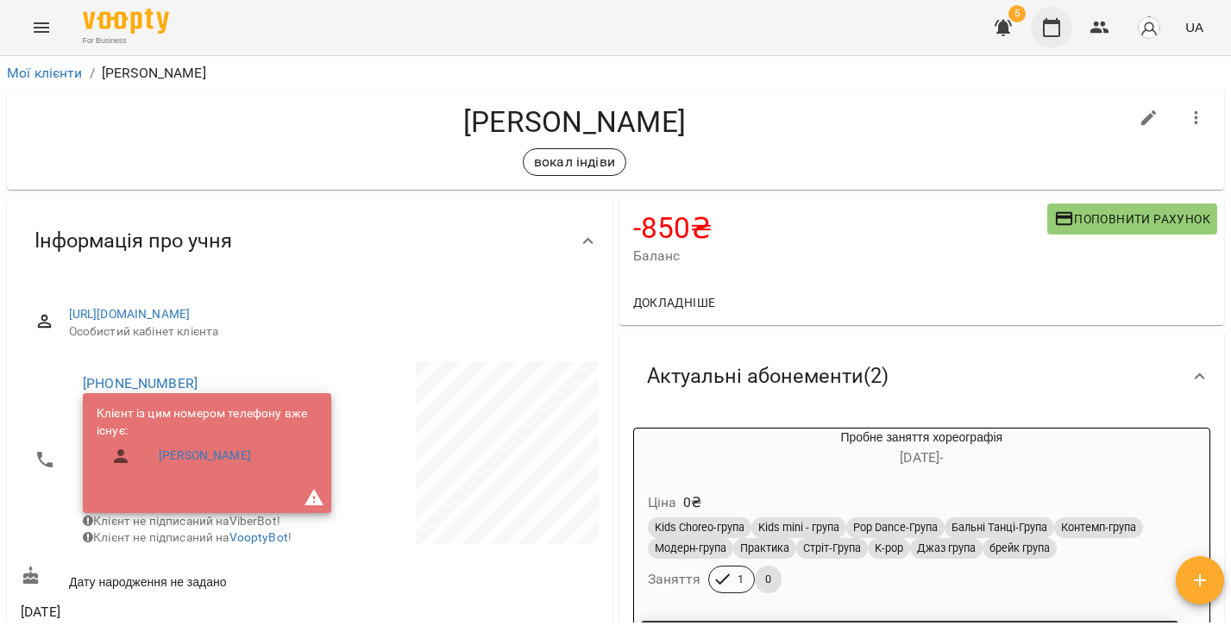
click at [1068, 32] on button "button" at bounding box center [1051, 27] width 41 height 41
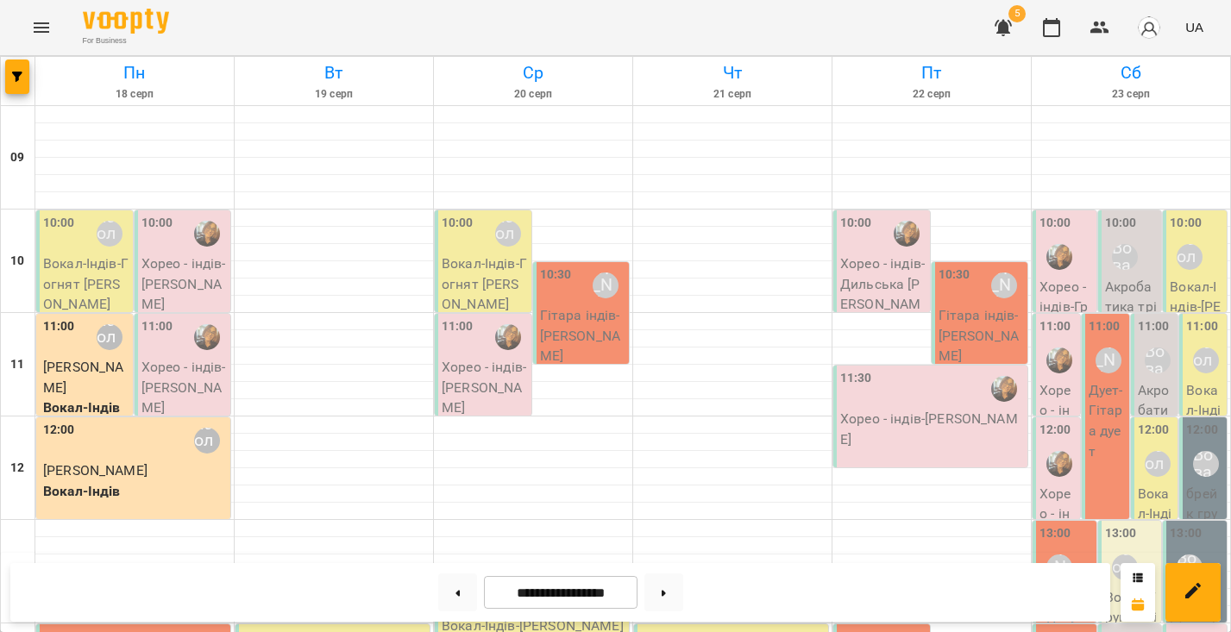
click at [114, 371] on span "[PERSON_NAME]" at bounding box center [83, 377] width 80 height 37
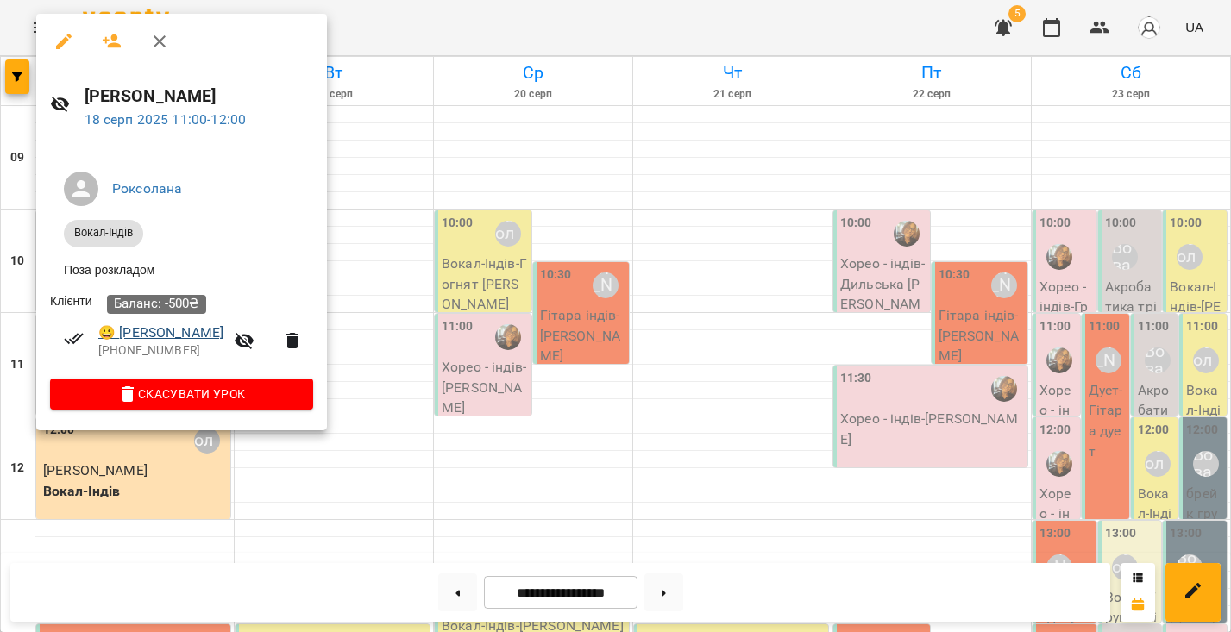
click at [133, 333] on link "😀 [PERSON_NAME]" at bounding box center [160, 333] width 125 height 21
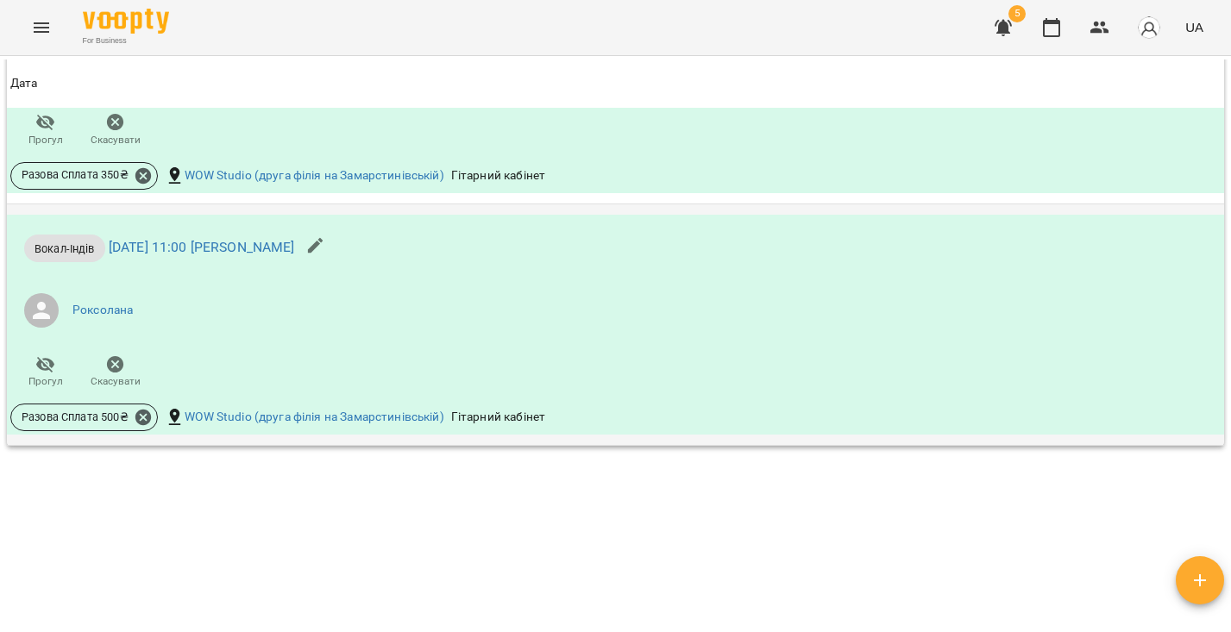
scroll to position [974, 0]
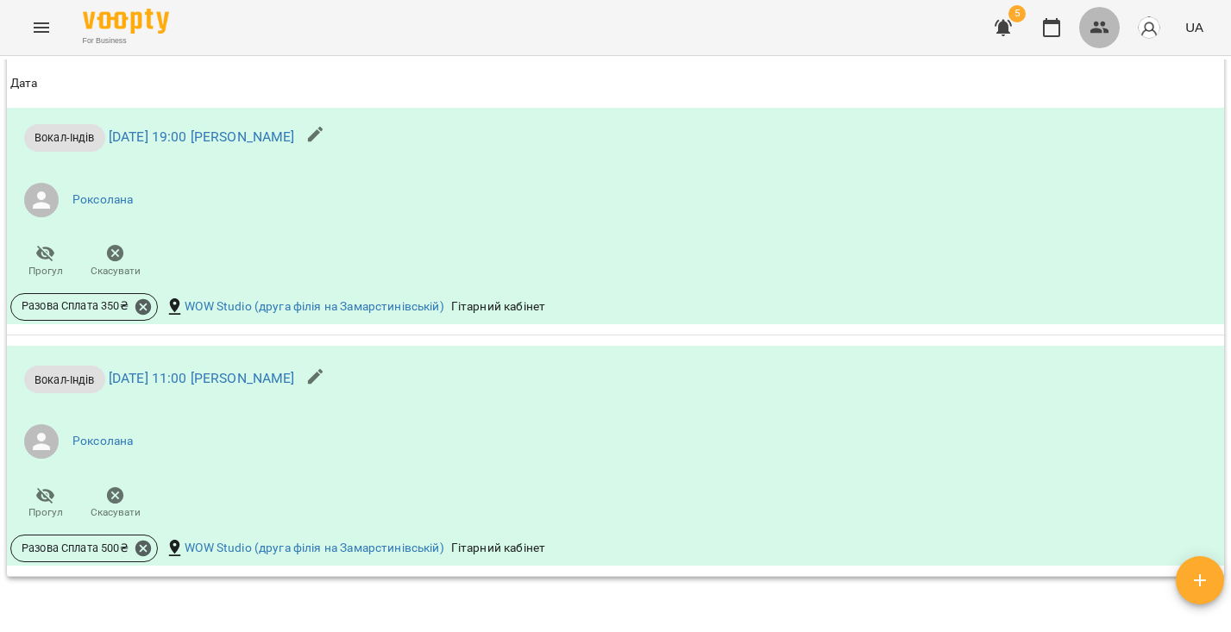
click at [1092, 31] on icon "button" at bounding box center [1099, 28] width 19 height 12
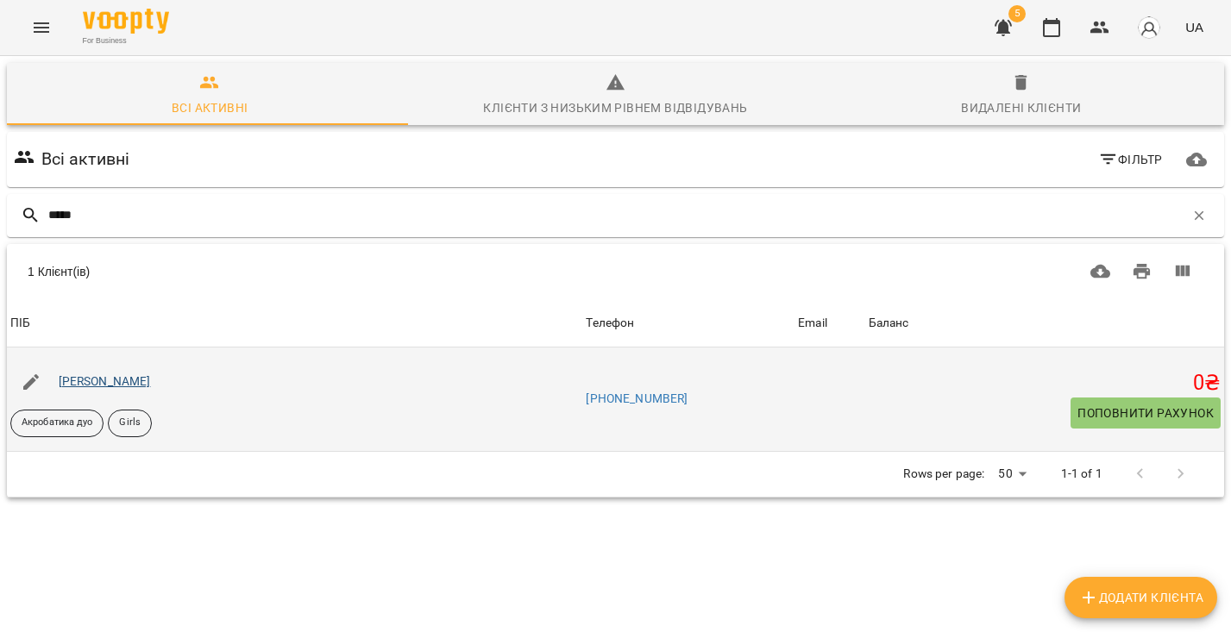
type input "*****"
click at [151, 377] on link "[PERSON_NAME]" at bounding box center [105, 381] width 92 height 14
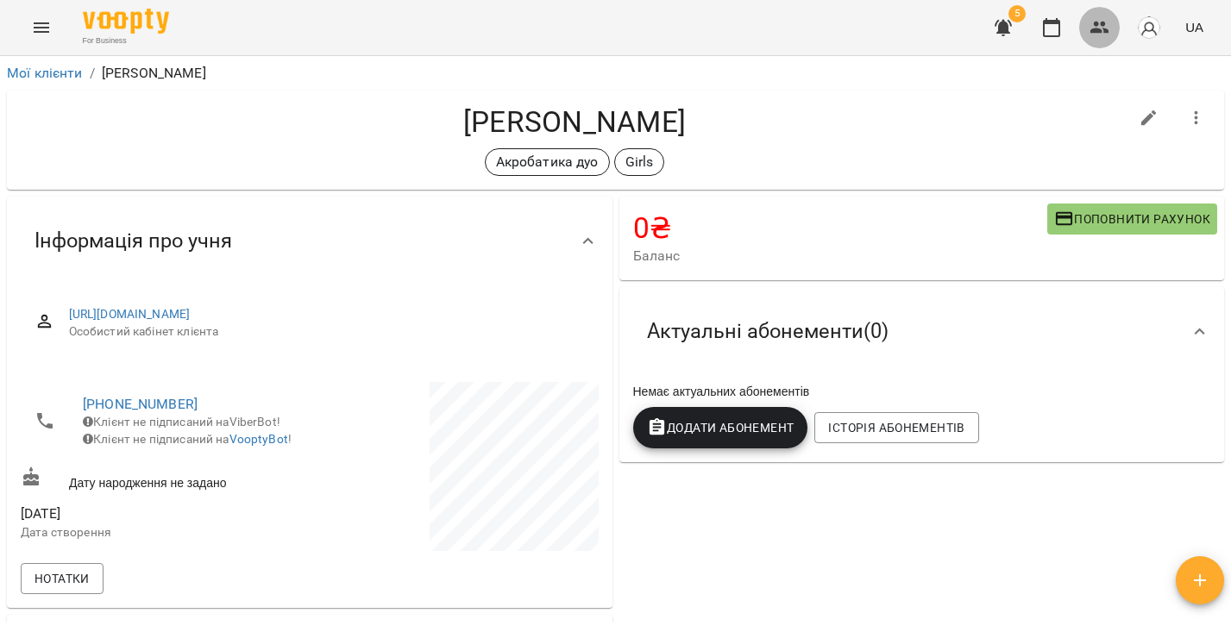
click at [1106, 24] on icon "button" at bounding box center [1099, 27] width 21 height 21
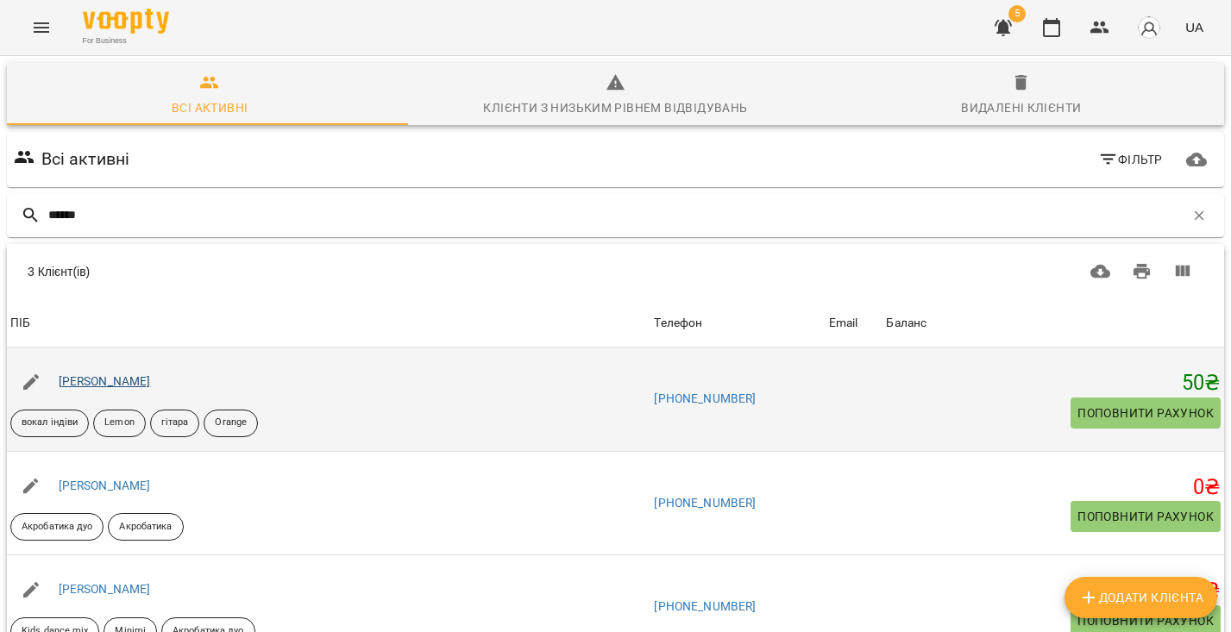
type input "******"
click at [142, 379] on link "[PERSON_NAME]" at bounding box center [105, 381] width 92 height 14
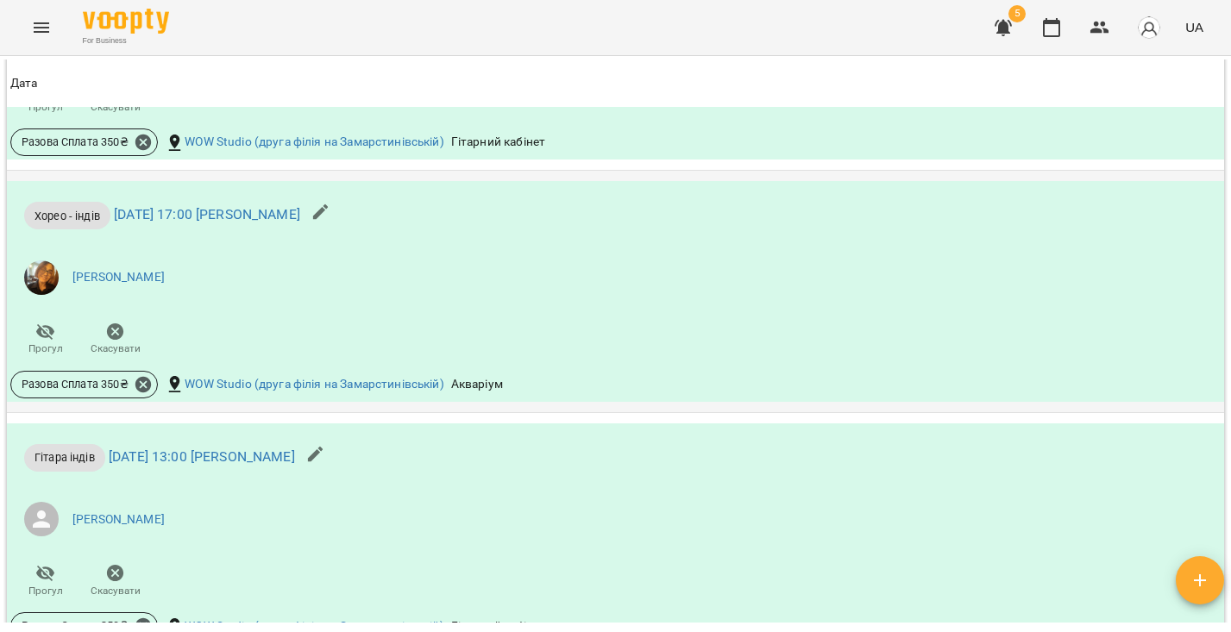
scroll to position [3242, 0]
